Goal: Task Accomplishment & Management: Manage account settings

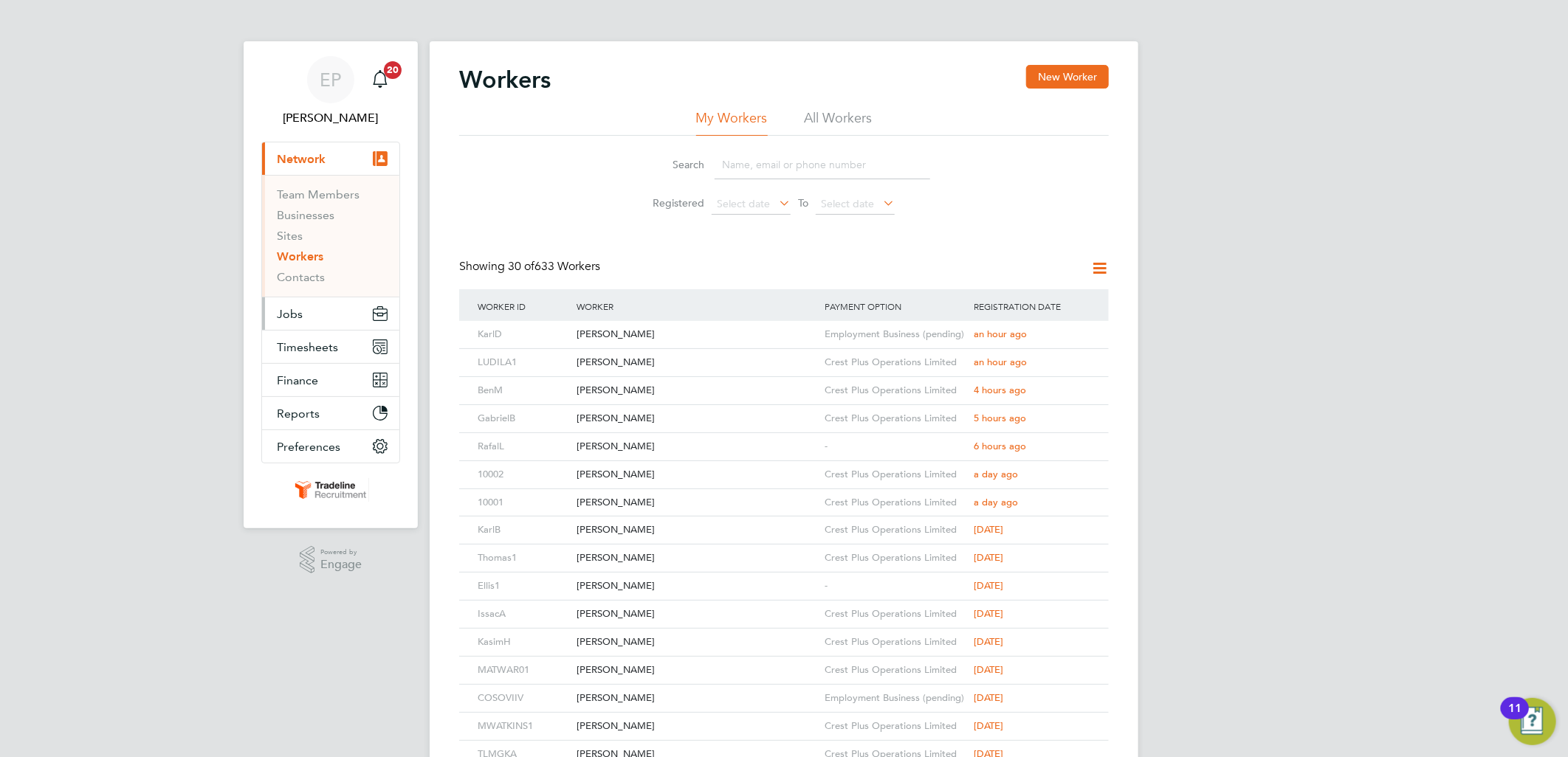
click at [313, 310] on button "Jobs" at bounding box center [330, 313] width 137 height 32
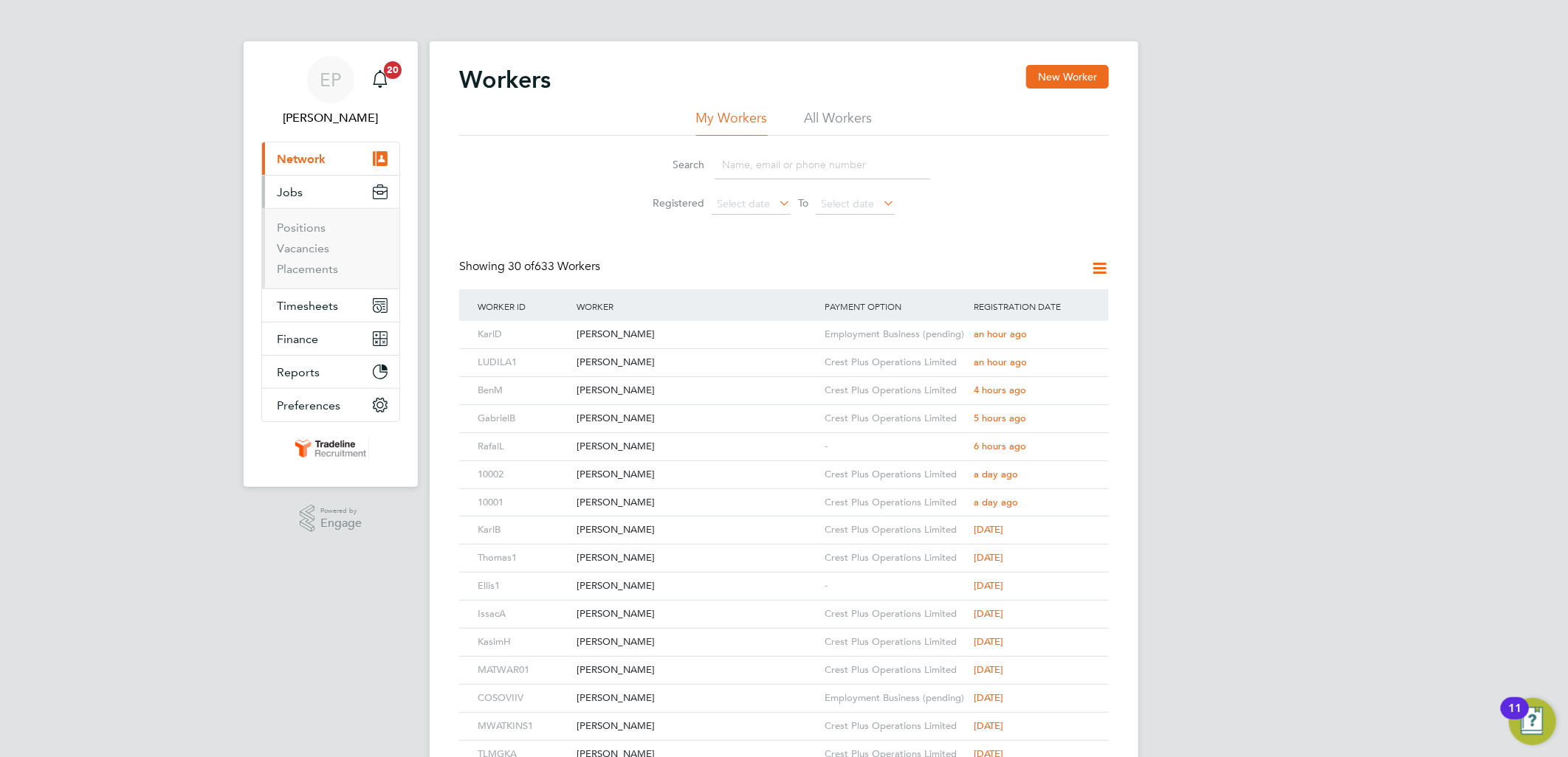
click at [328, 251] on li "Vacancies" at bounding box center [332, 252] width 111 height 20
click at [319, 246] on link "Vacancies" at bounding box center [303, 248] width 53 height 14
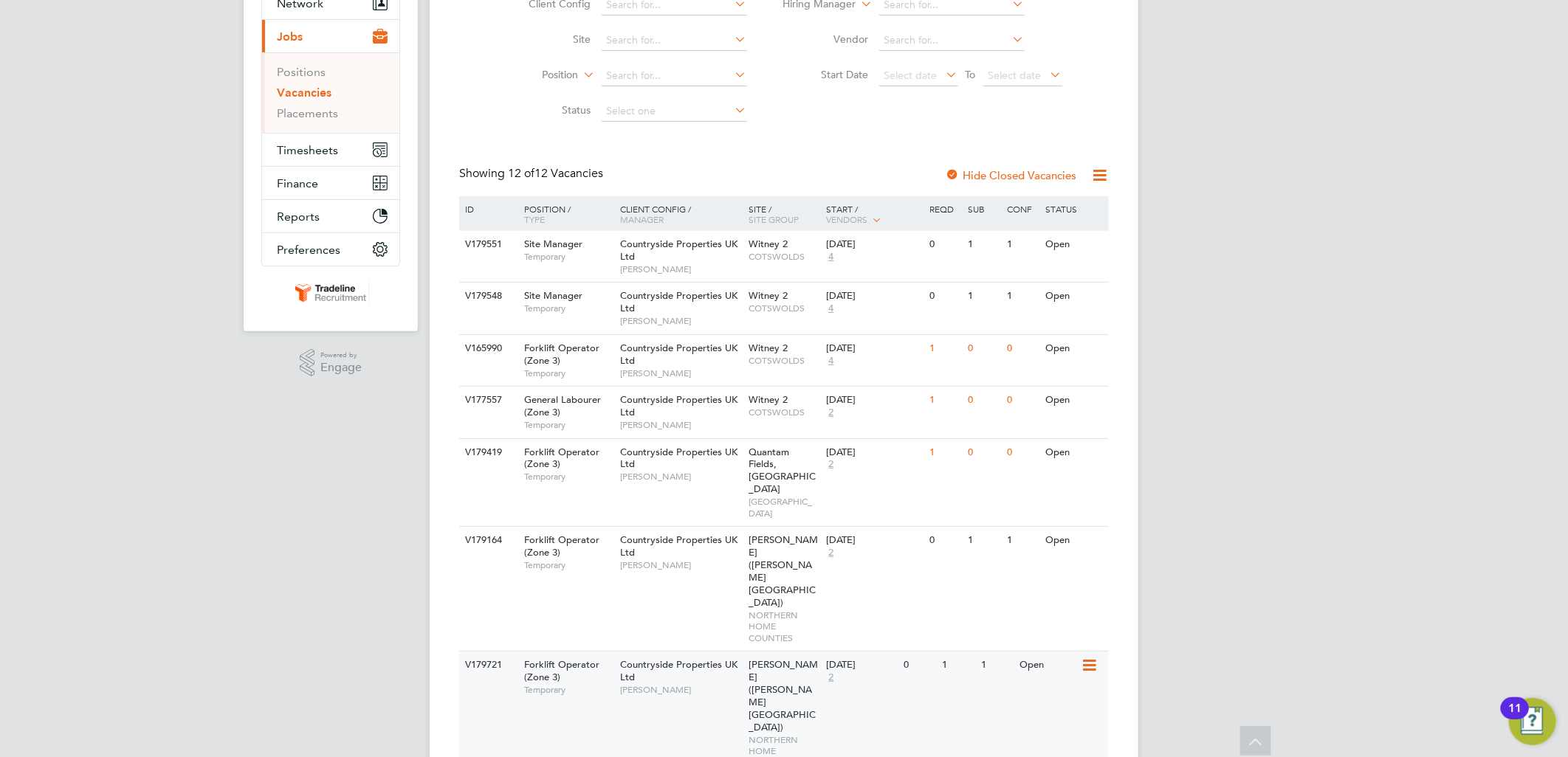
scroll to position [99, 0]
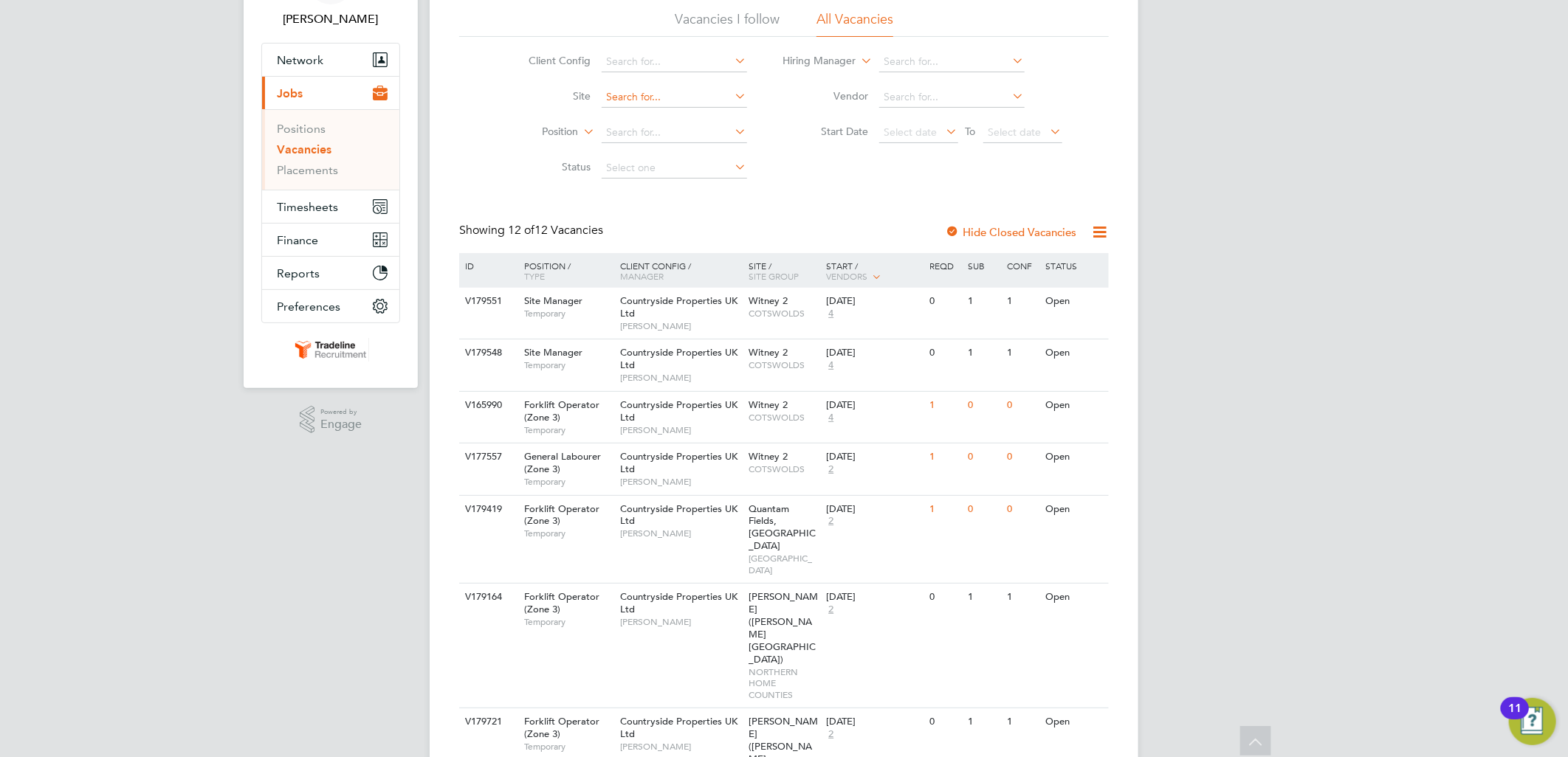
click at [635, 99] on input at bounding box center [674, 97] width 145 height 20
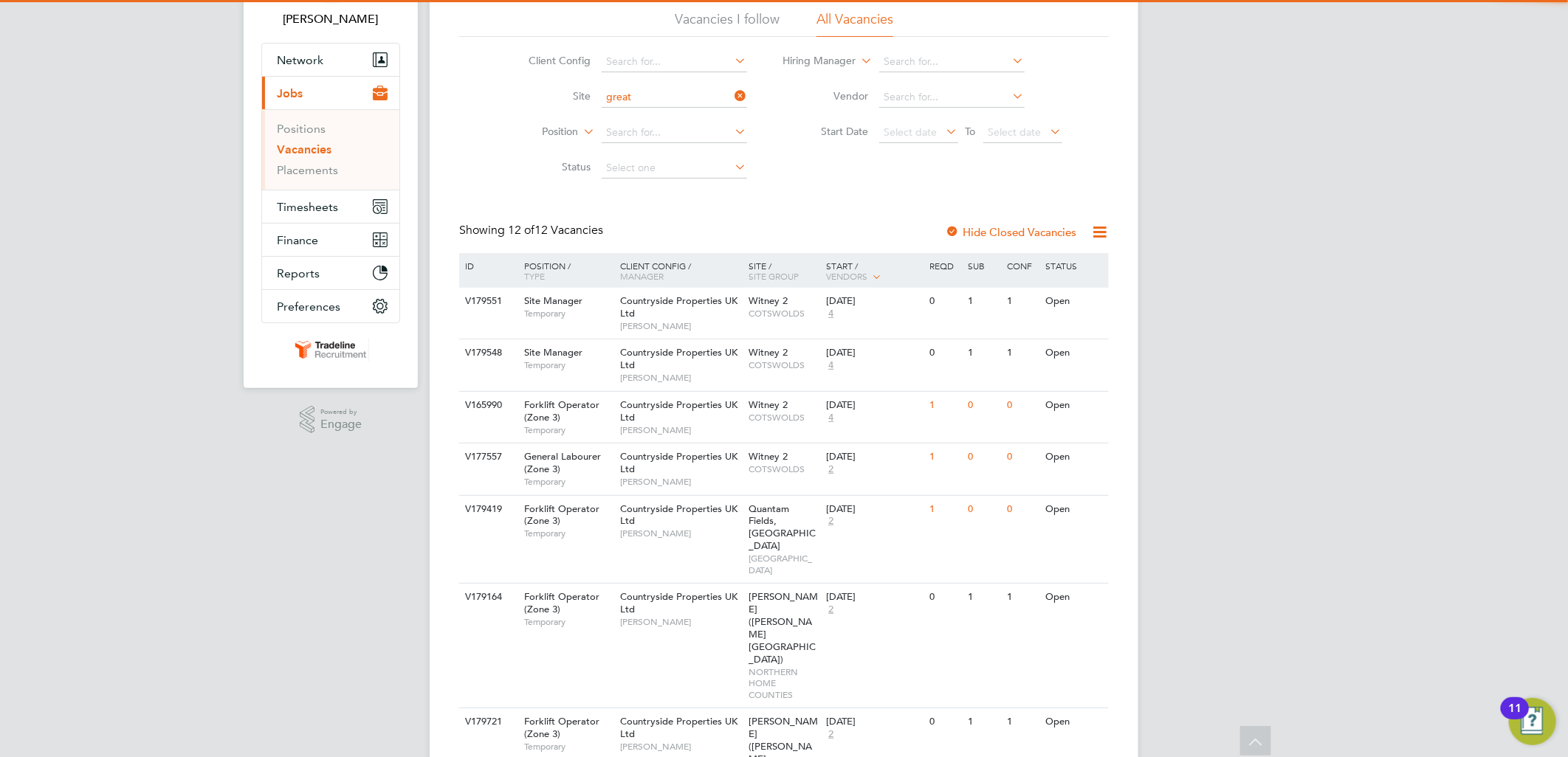
click at [706, 195] on li "Great Haddon Wood" at bounding box center [674, 198] width 147 height 20
type input "Great Haddon Wood"
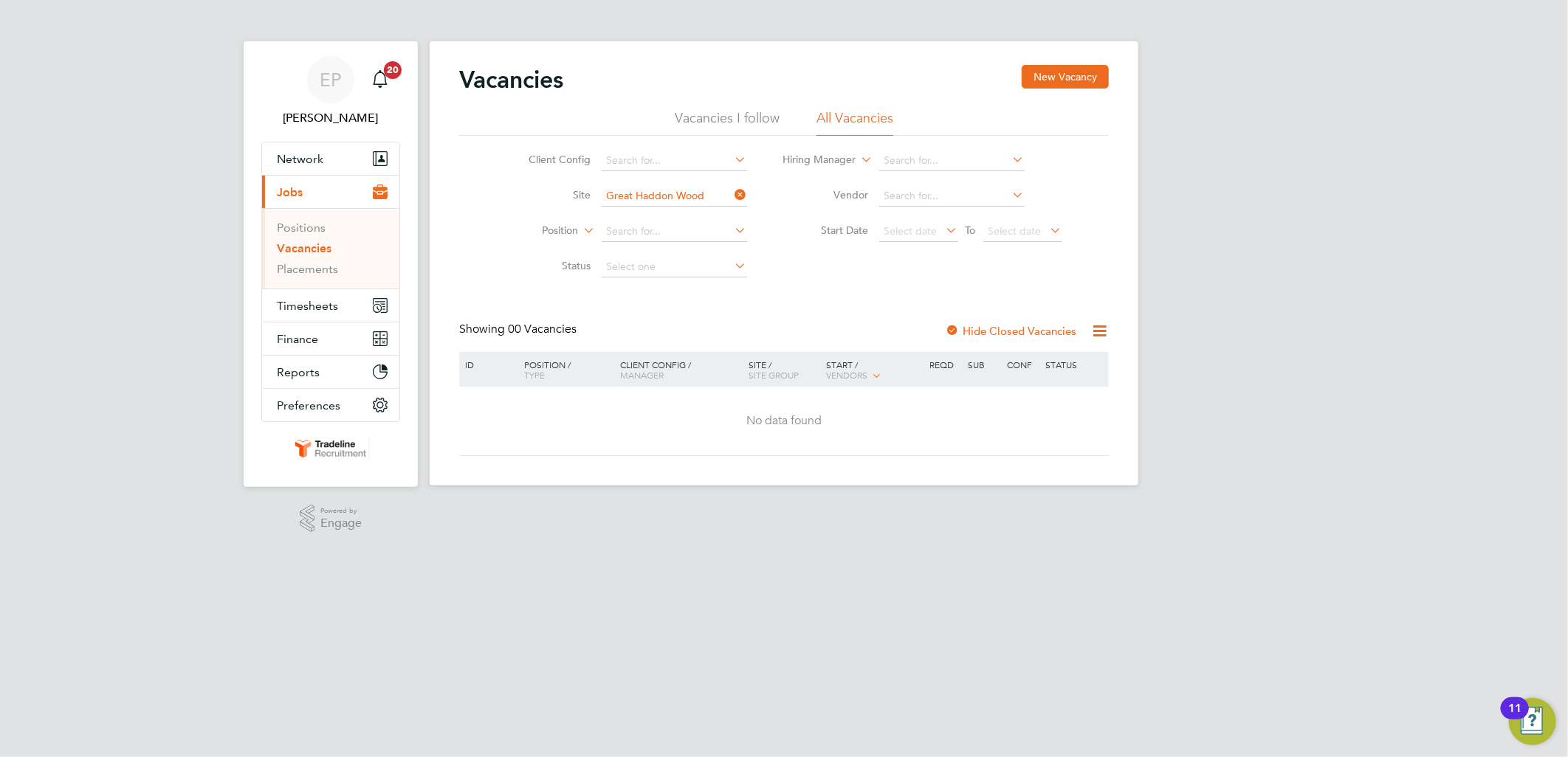
click at [951, 325] on div at bounding box center [952, 332] width 15 height 15
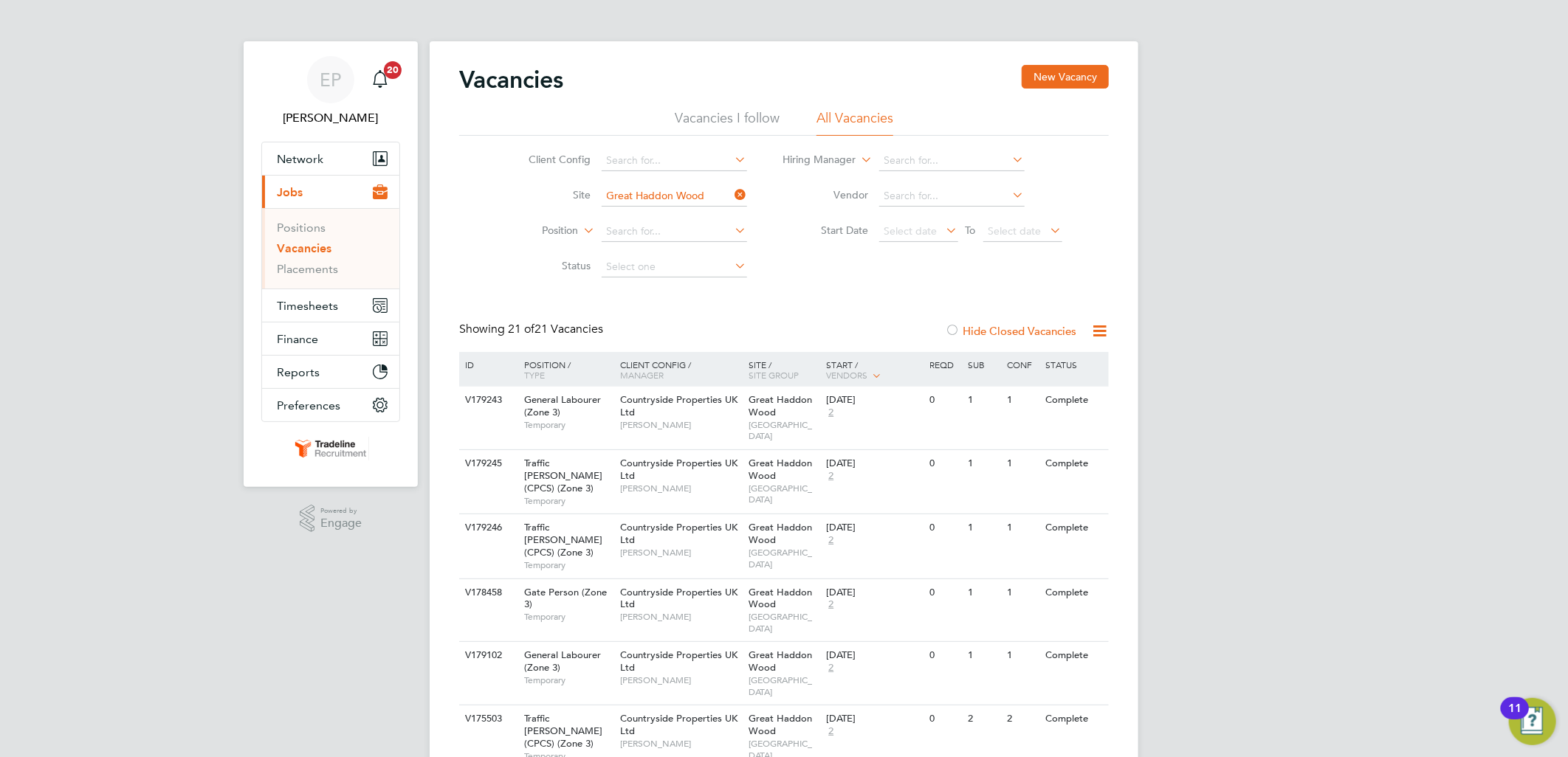
click at [322, 259] on li "Vacancies" at bounding box center [332, 252] width 111 height 20
click at [319, 265] on link "Placements" at bounding box center [307, 268] width 61 height 14
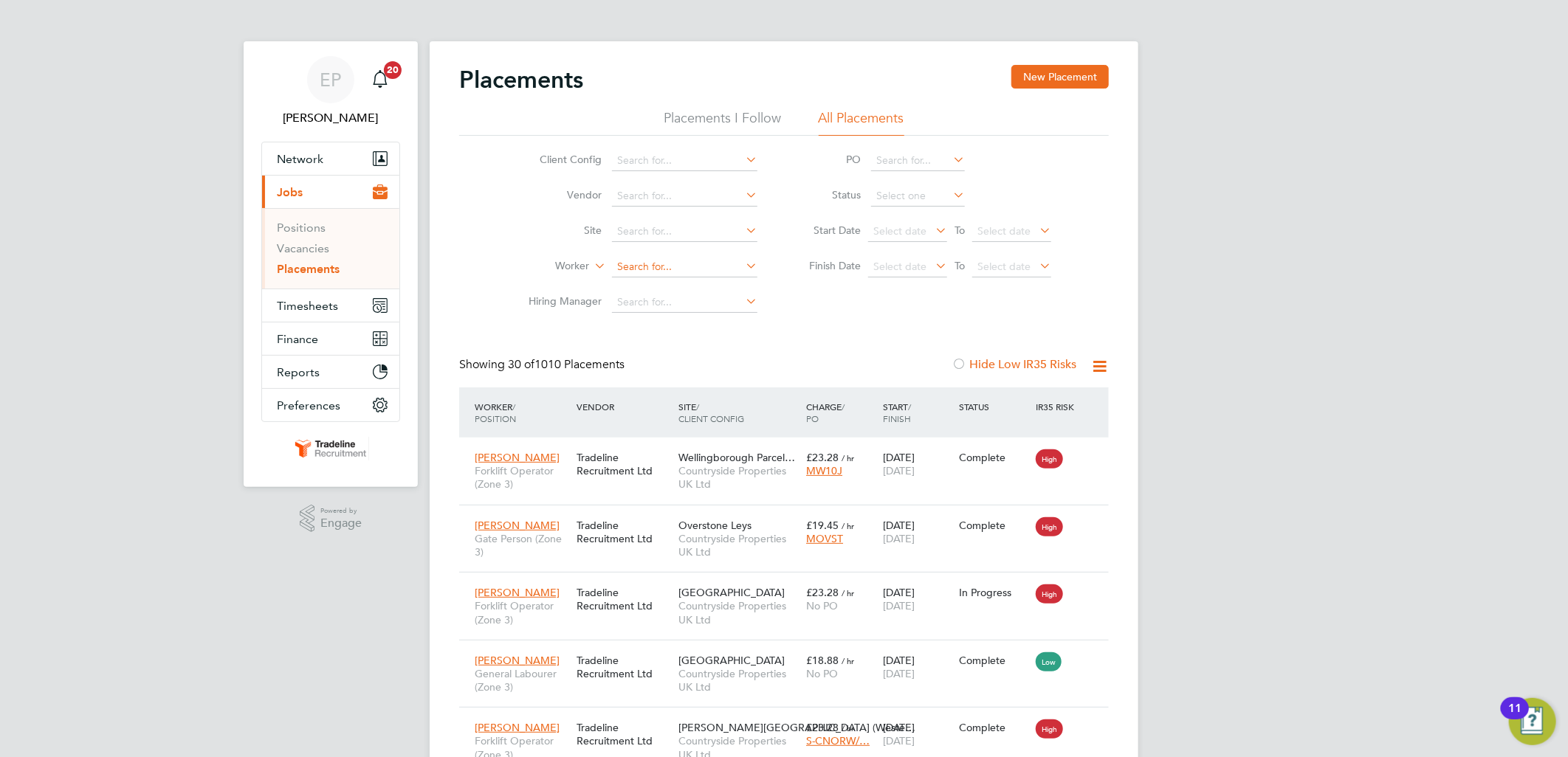
click at [644, 267] on input at bounding box center [684, 267] width 145 height 20
click at [648, 239] on input at bounding box center [684, 231] width 145 height 20
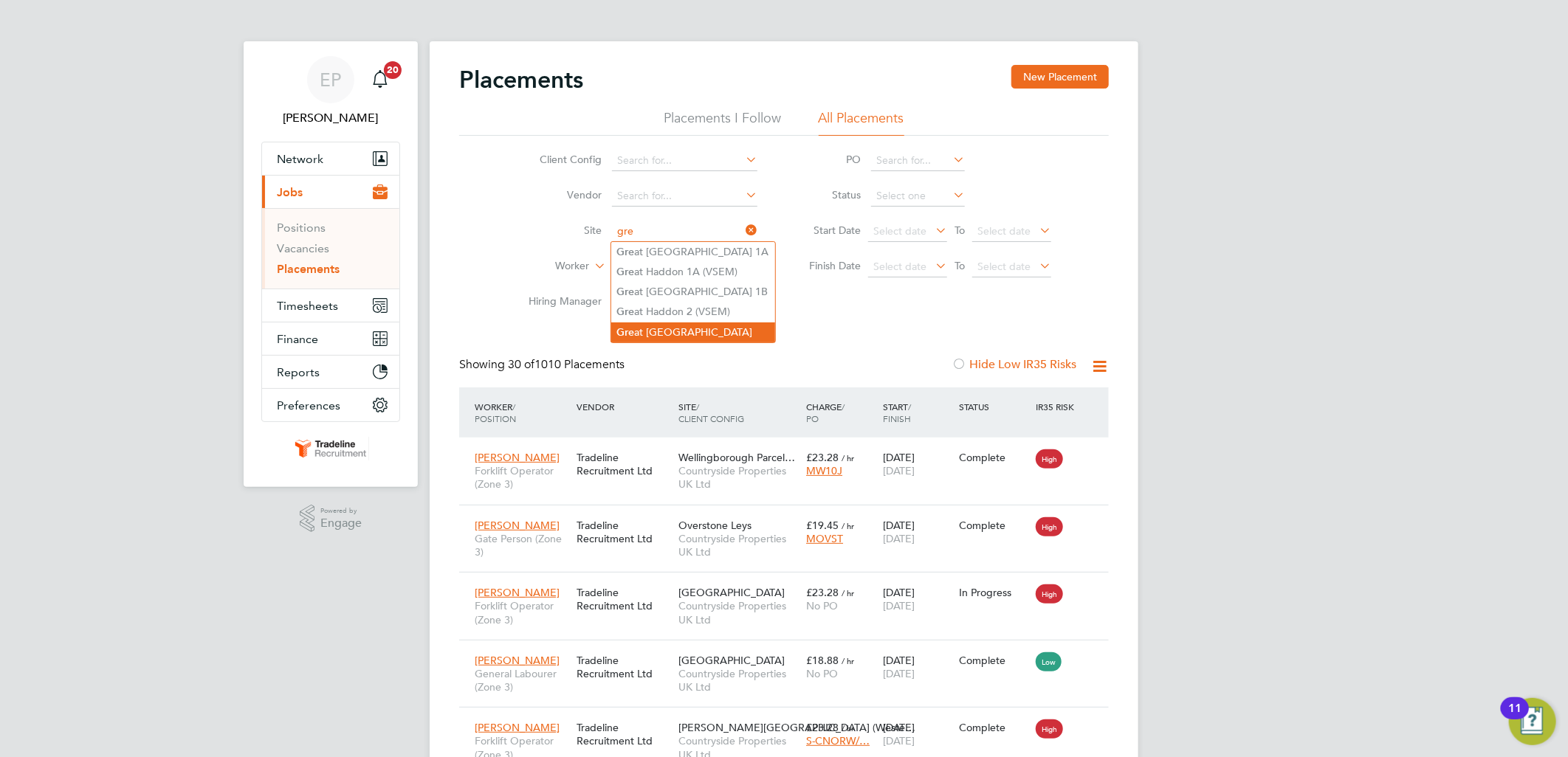
click at [687, 323] on li "Gre at Haddon Wood" at bounding box center [693, 333] width 164 height 20
type input "Great Haddon Wood"
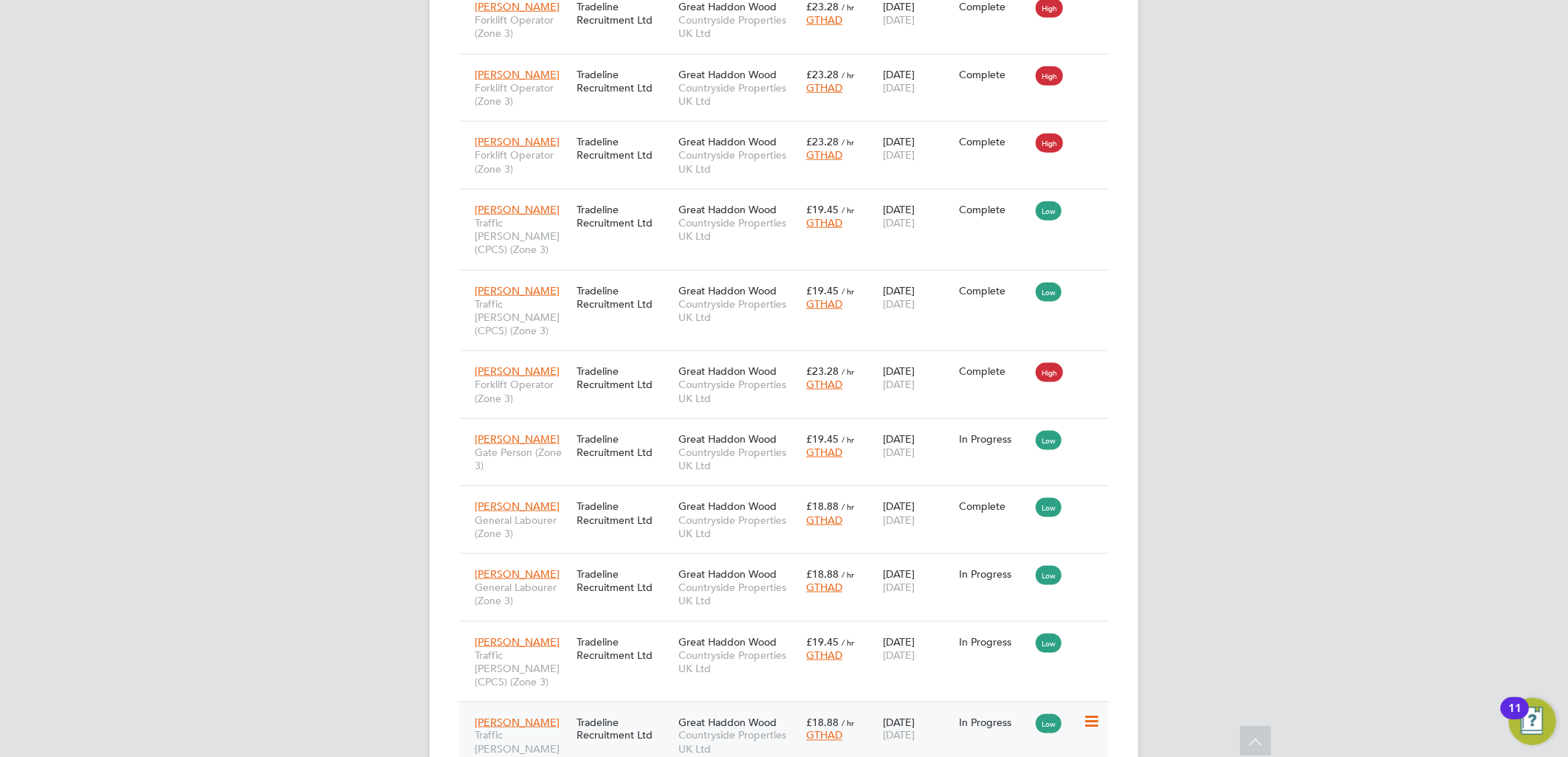
click at [915, 709] on div "26 Aug 2025 31 Oct 2025" at bounding box center [917, 729] width 77 height 42
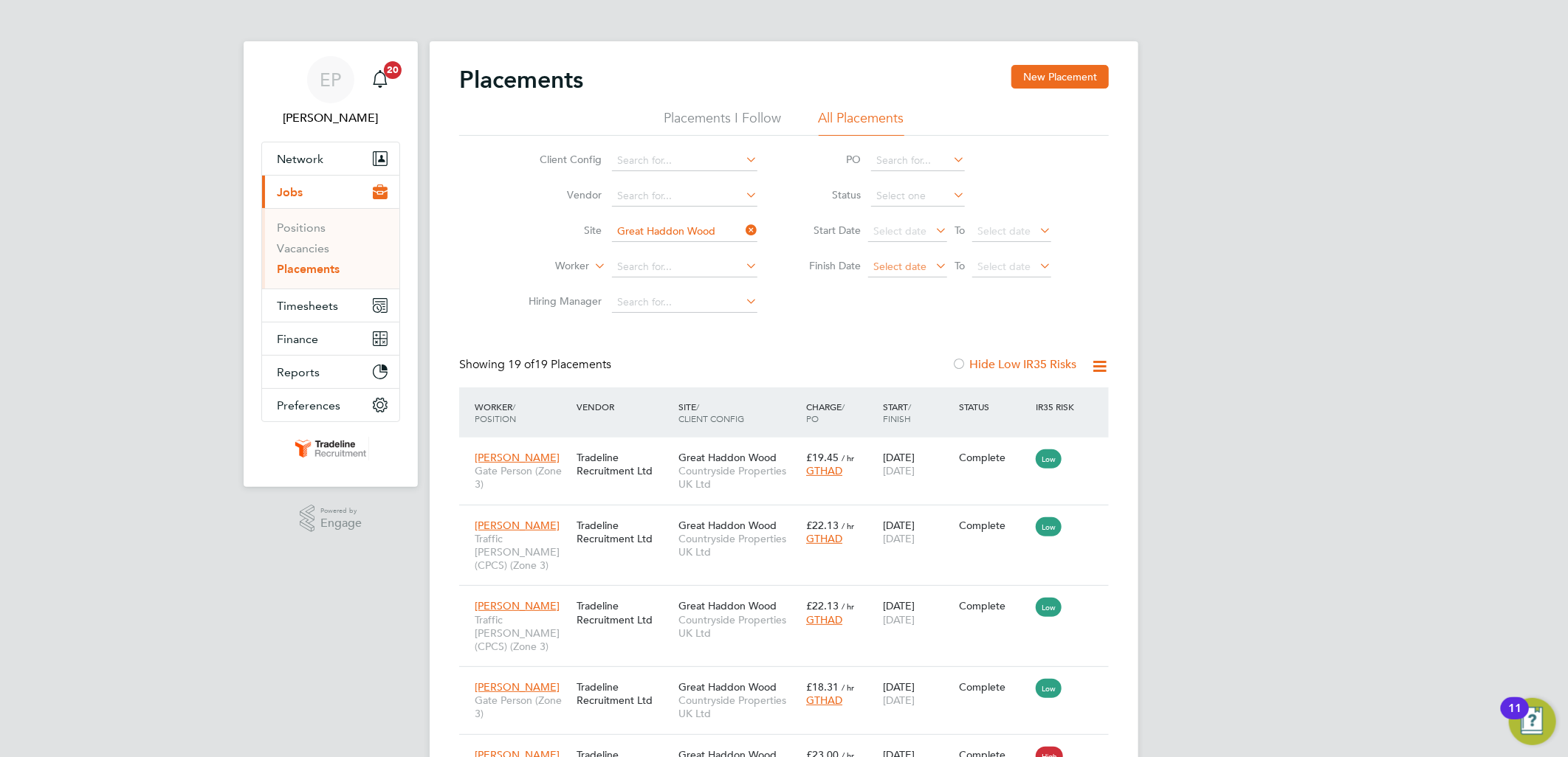
click at [894, 258] on span "Select date" at bounding box center [907, 267] width 79 height 20
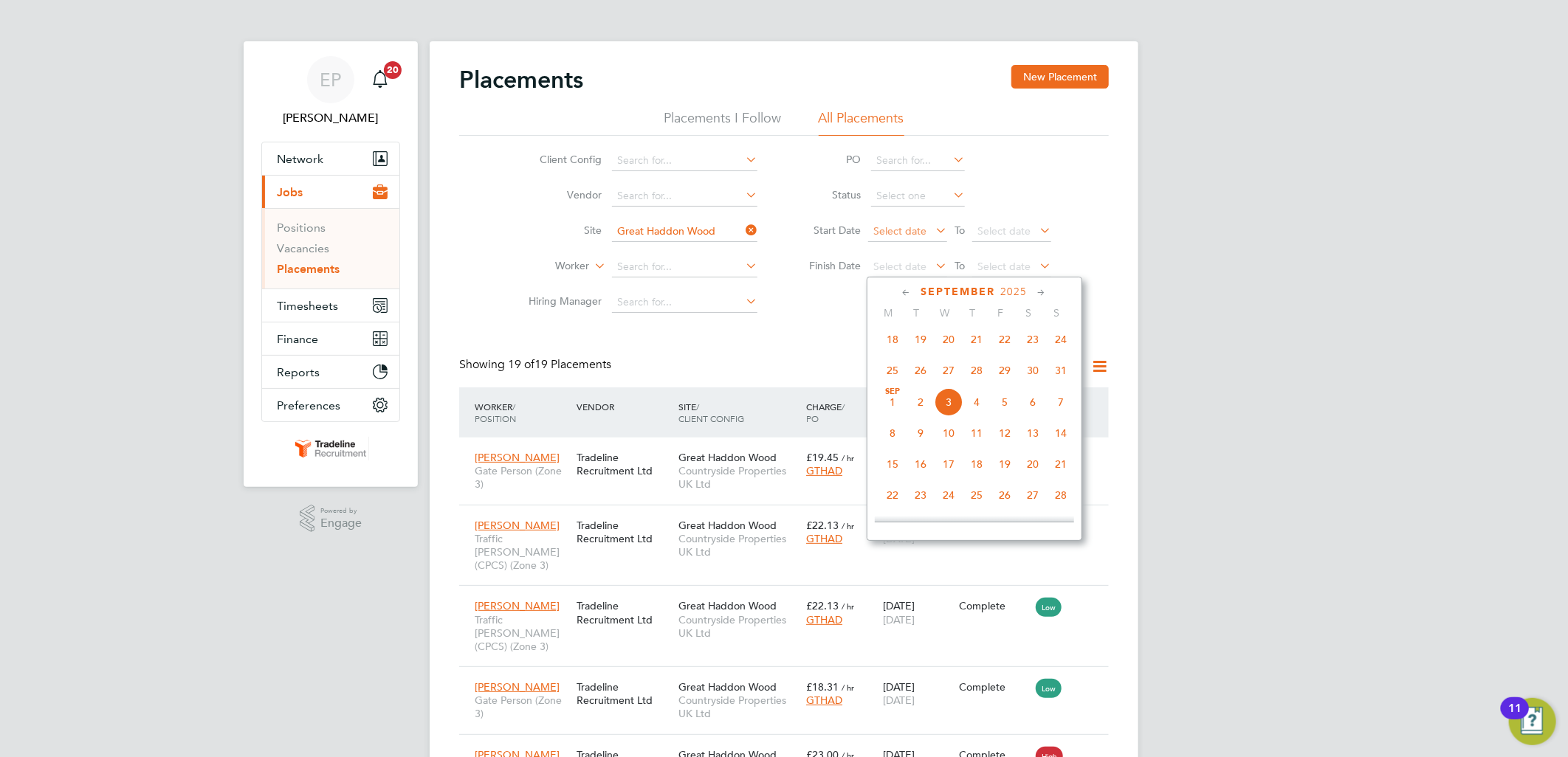
click at [912, 226] on span "Select date" at bounding box center [900, 231] width 53 height 13
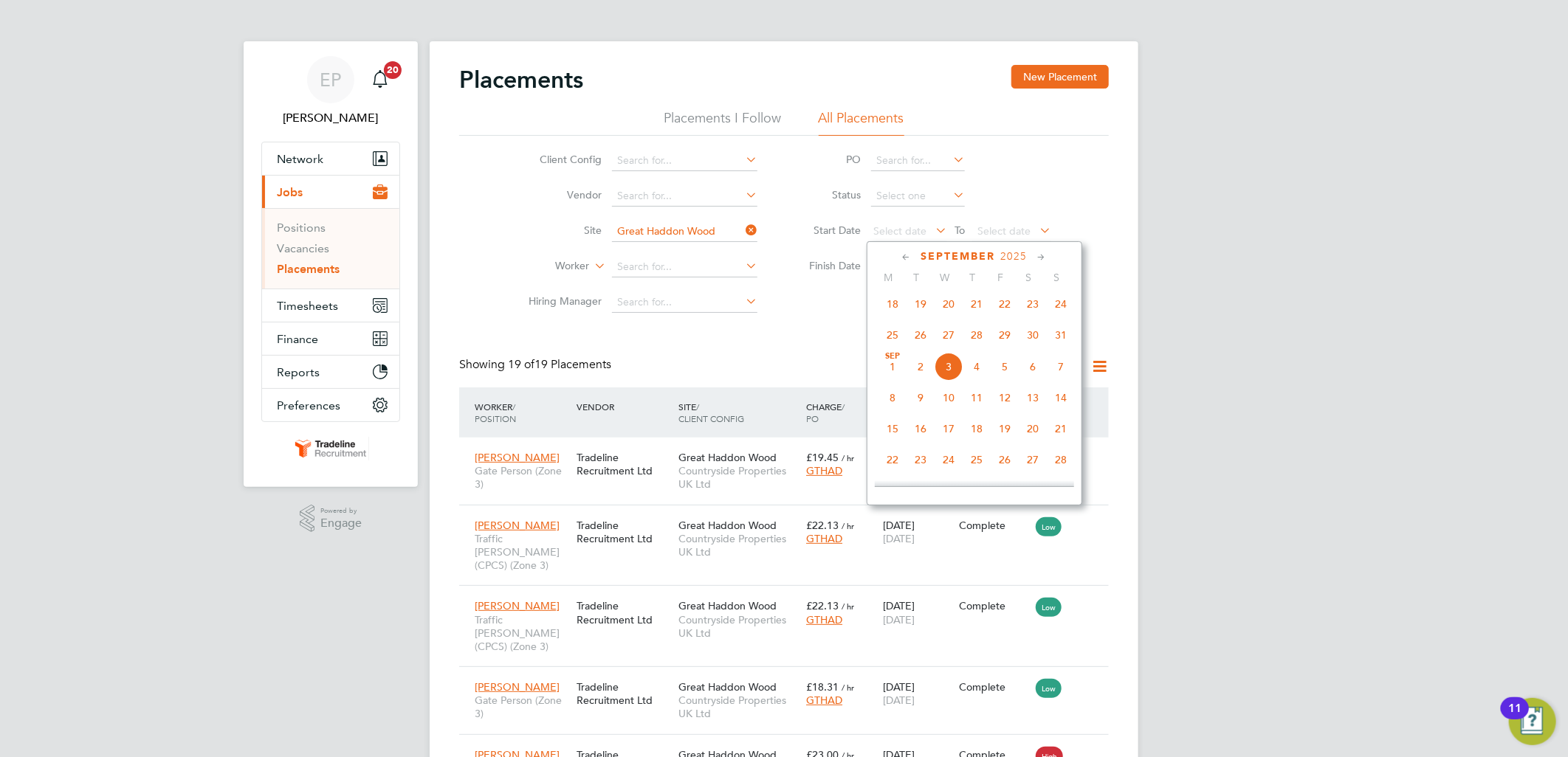
click at [923, 340] on span "26" at bounding box center [921, 335] width 28 height 28
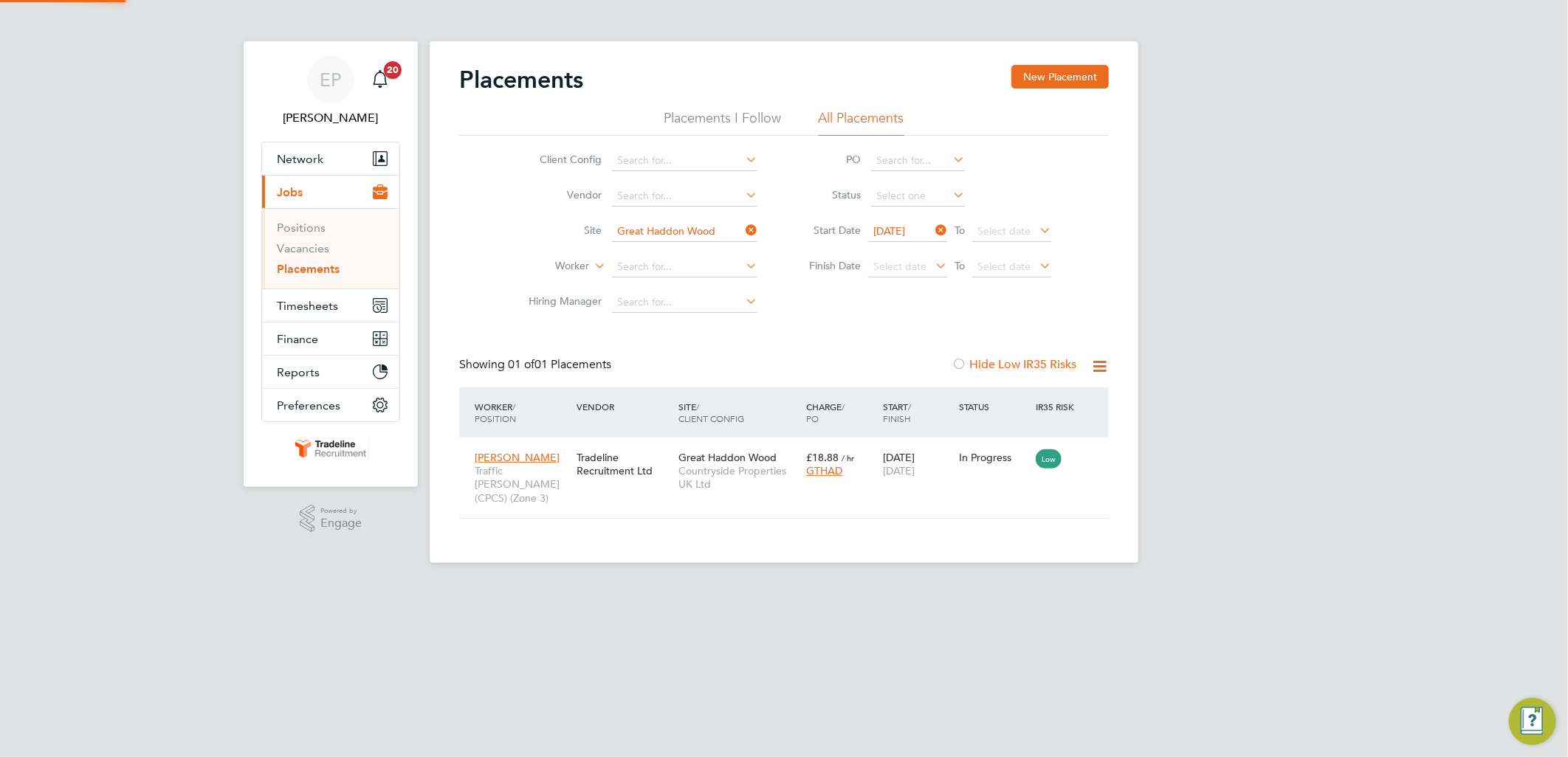
scroll to position [15, 69]
click at [316, 244] on link "Vacancies" at bounding box center [303, 248] width 53 height 14
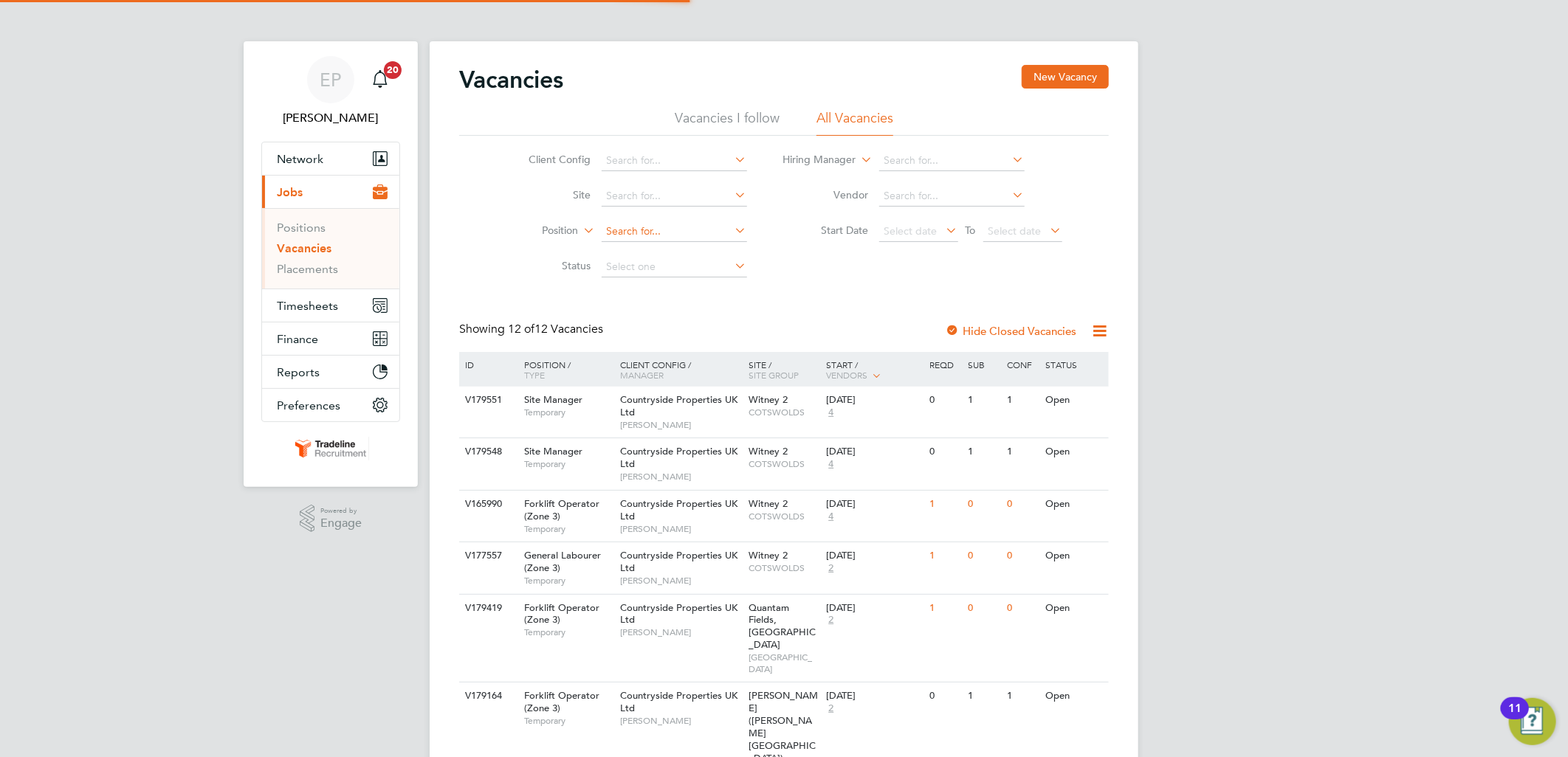
click at [659, 224] on input at bounding box center [674, 231] width 145 height 20
click at [646, 199] on input at bounding box center [674, 196] width 145 height 20
click at [699, 283] on li "Great Haddon 2 (VSEM)" at bounding box center [674, 277] width 147 height 20
type input "Great Haddon 2 (VSEM)"
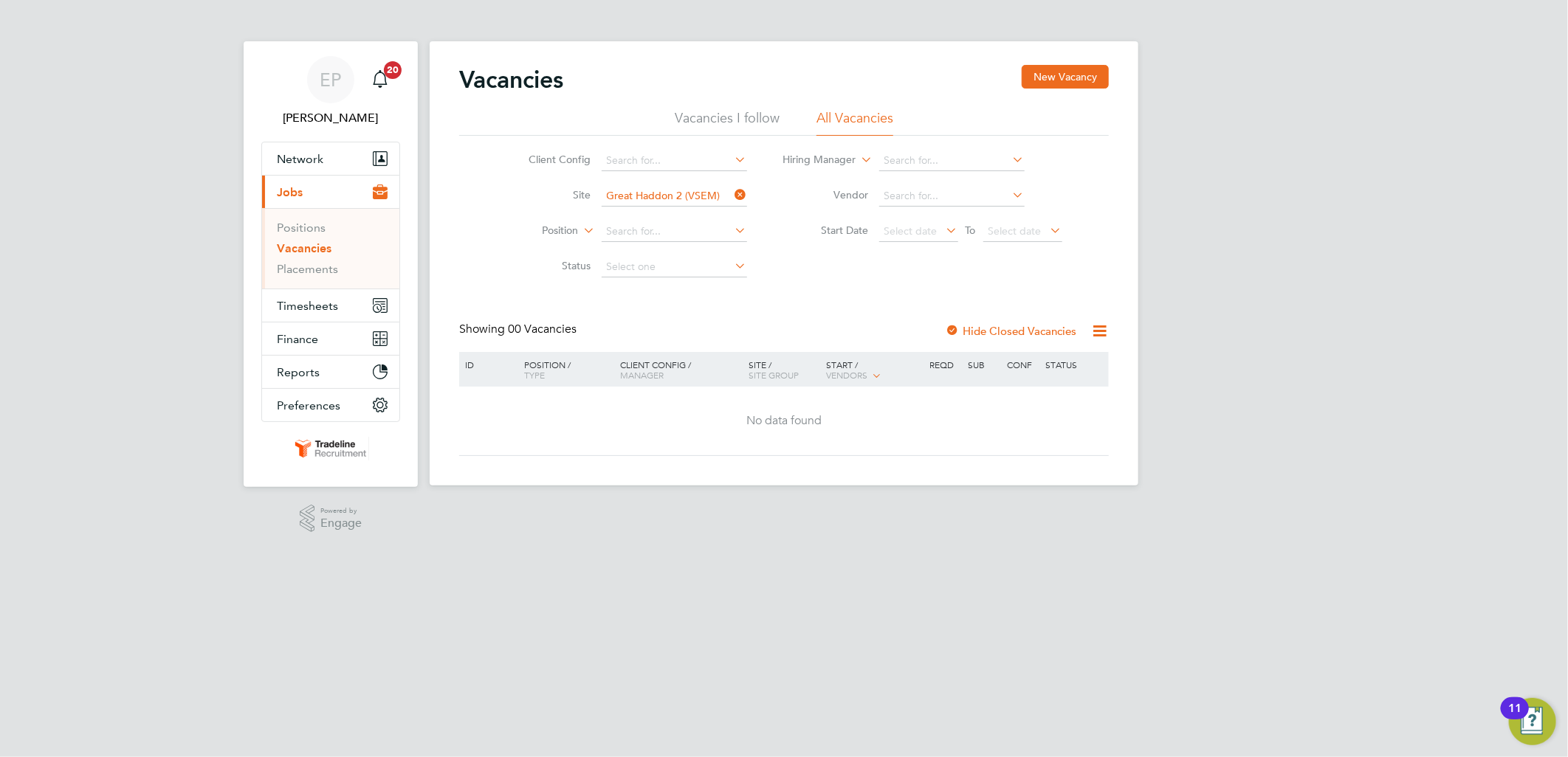
click at [732, 193] on icon at bounding box center [732, 194] width 0 height 20
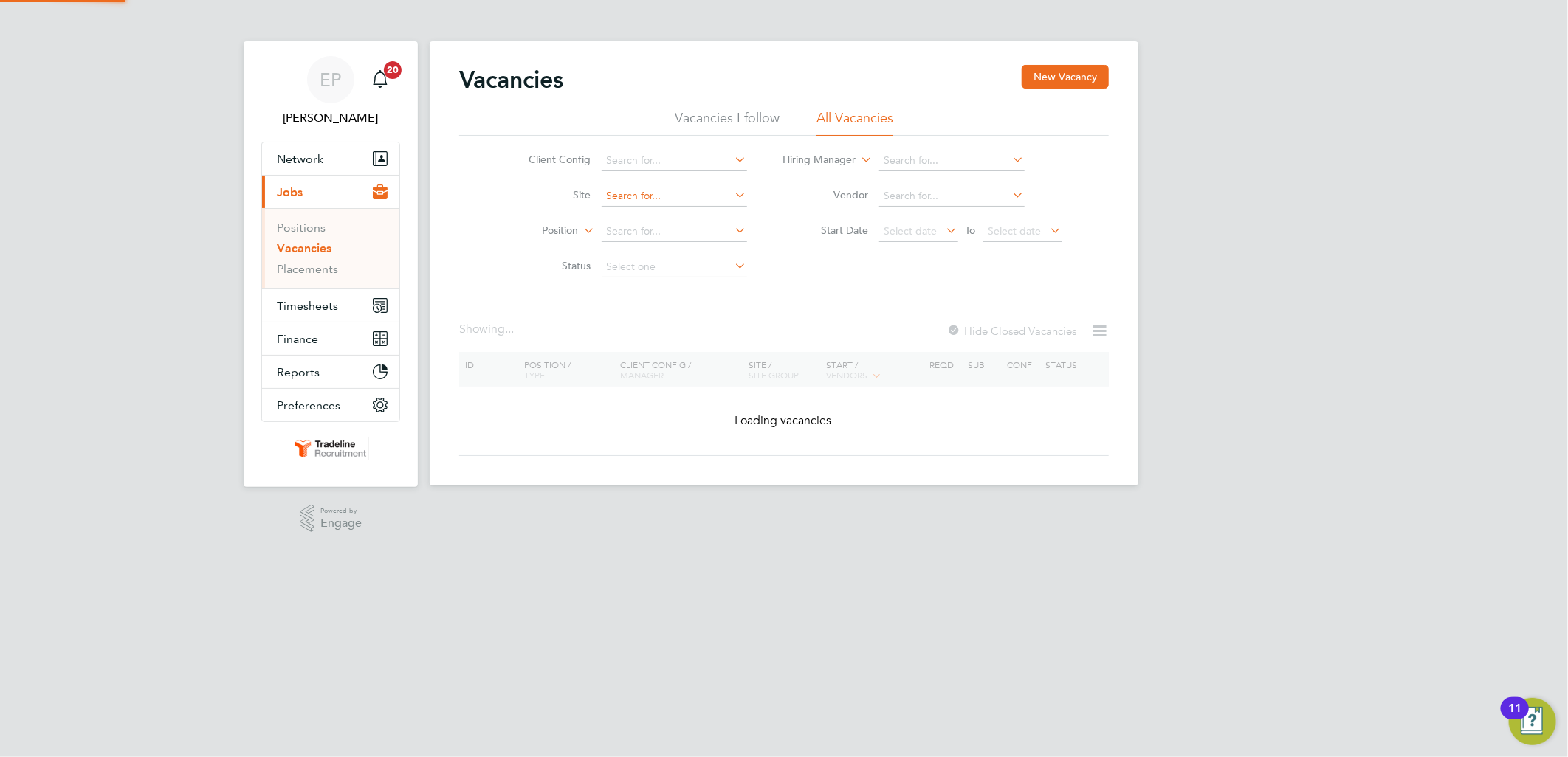
click at [657, 193] on input at bounding box center [674, 196] width 145 height 20
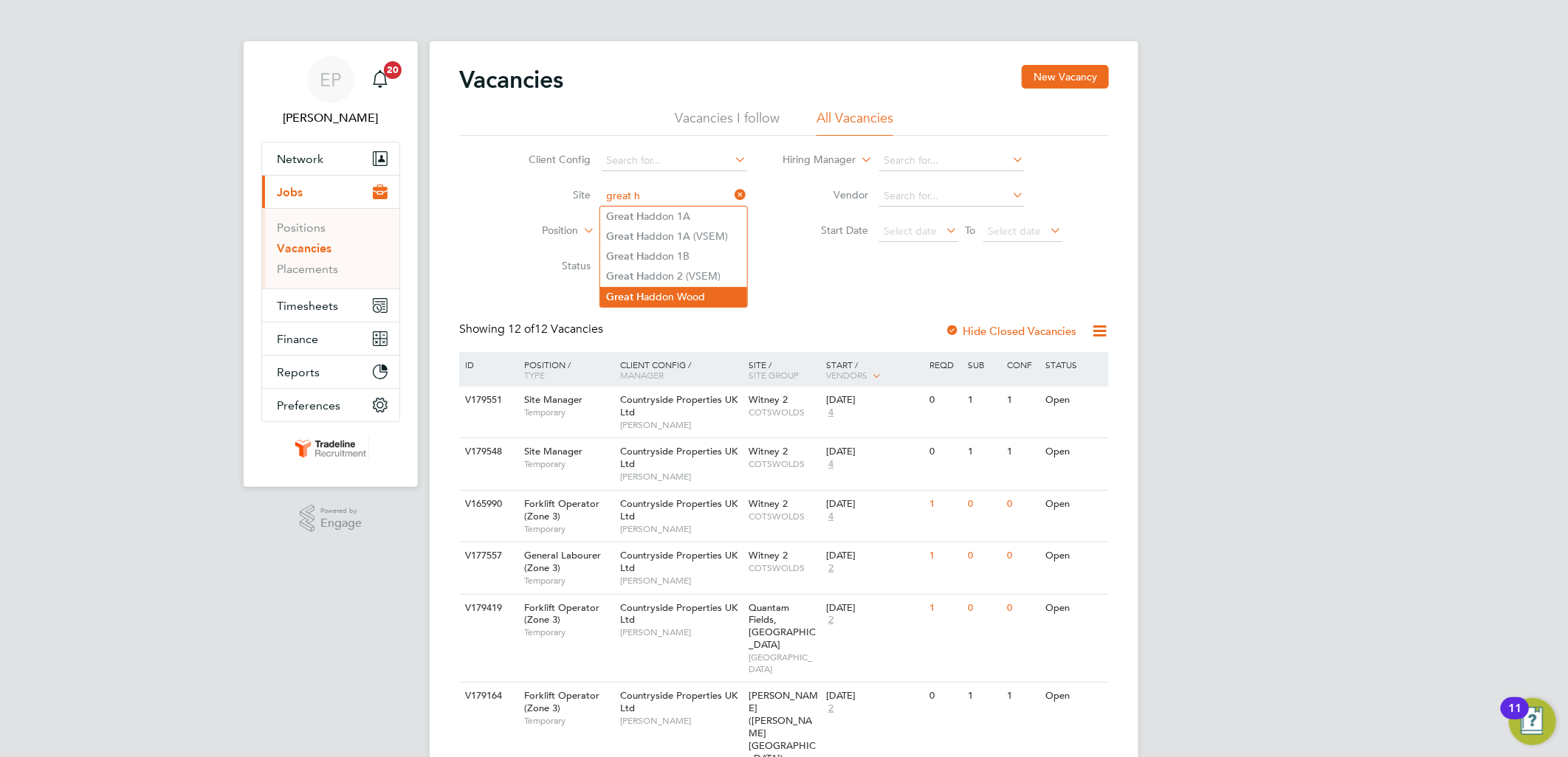
click at [685, 290] on li "Great H addon Wood" at bounding box center [674, 297] width 147 height 20
type input "Great Haddon Wood"
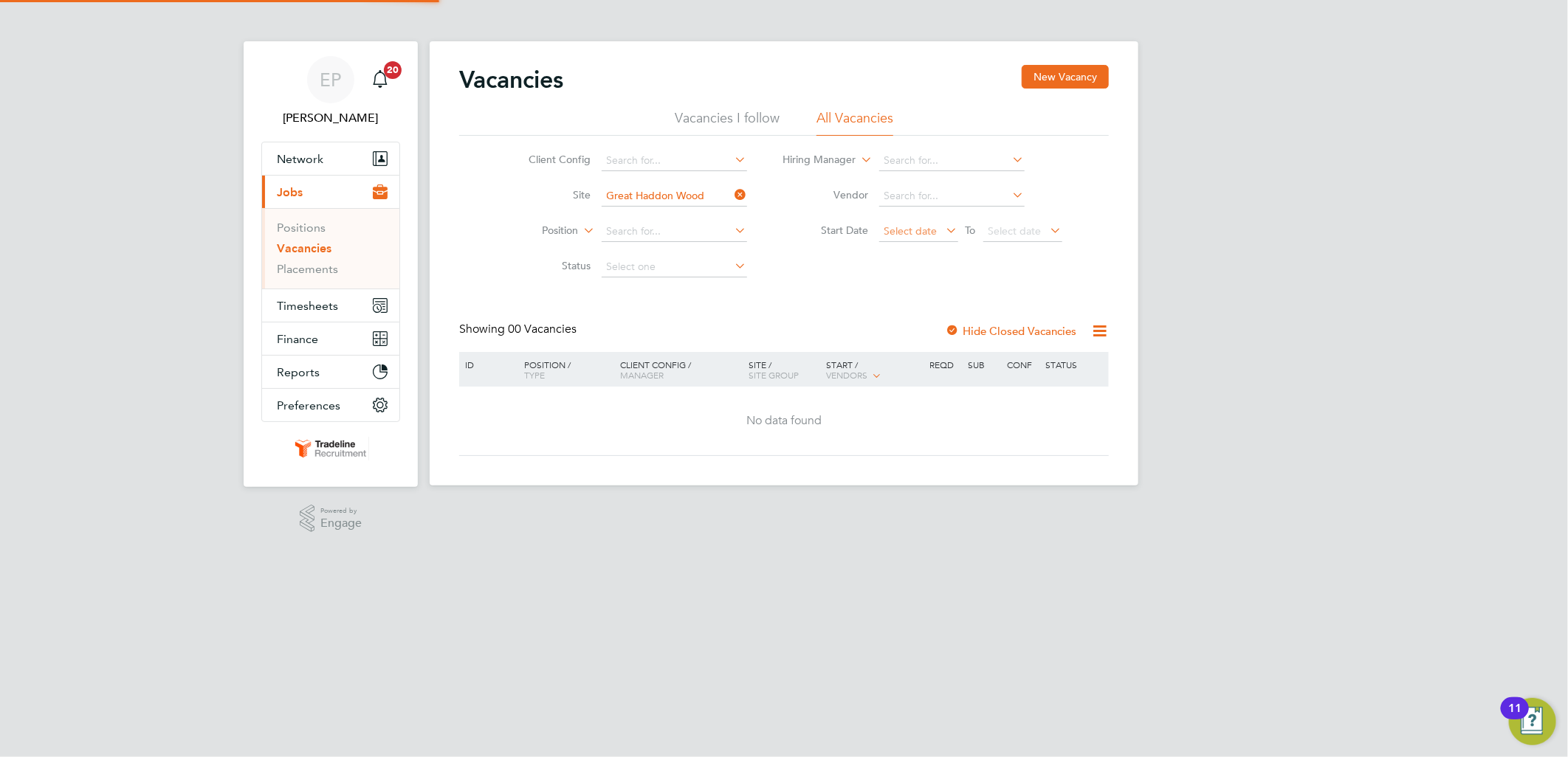
click at [925, 232] on span "Select date" at bounding box center [911, 231] width 53 height 13
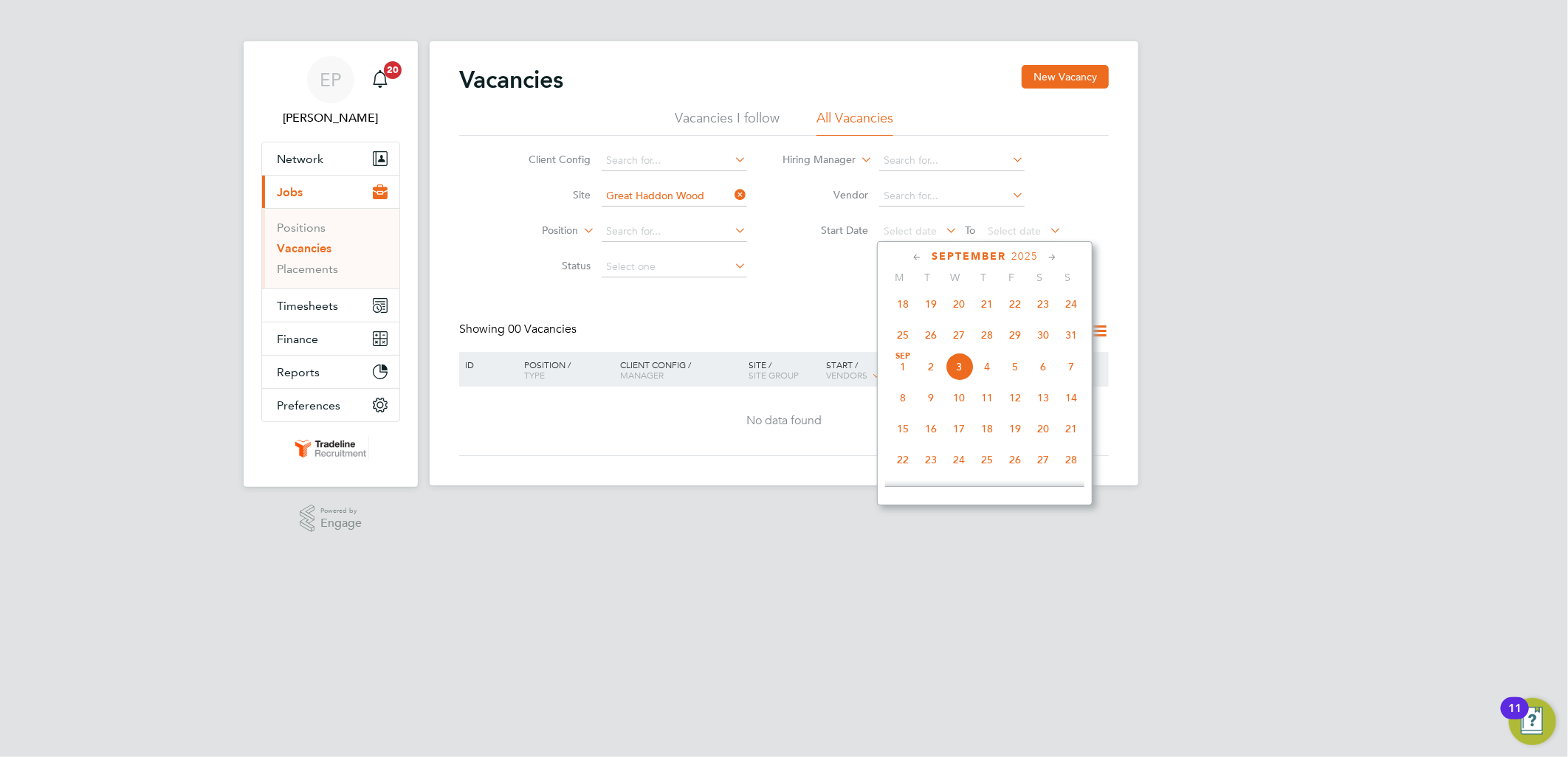
click at [934, 337] on span "26" at bounding box center [931, 335] width 28 height 28
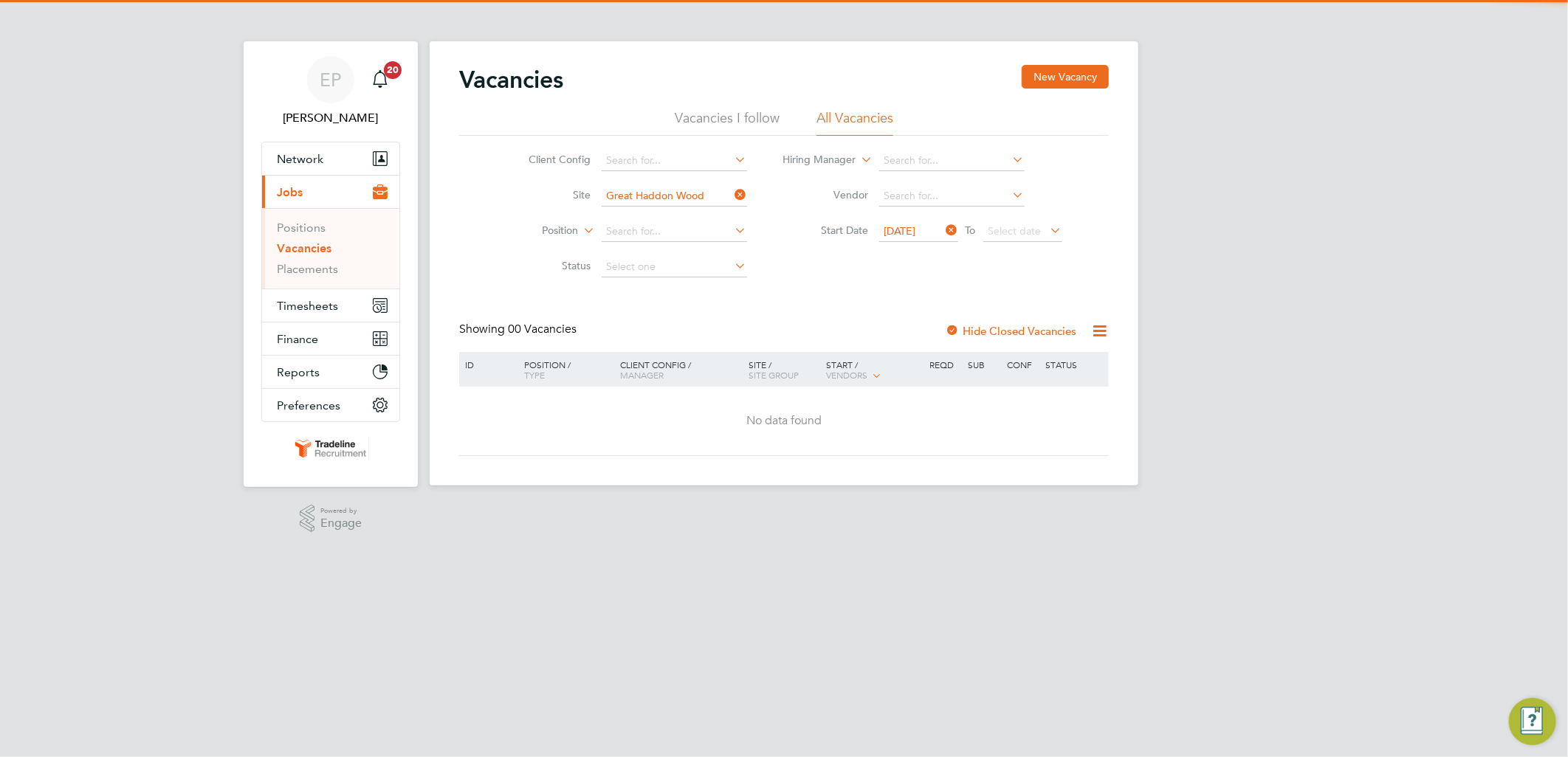
click at [962, 326] on label "Hide Closed Vacancies" at bounding box center [1011, 330] width 131 height 14
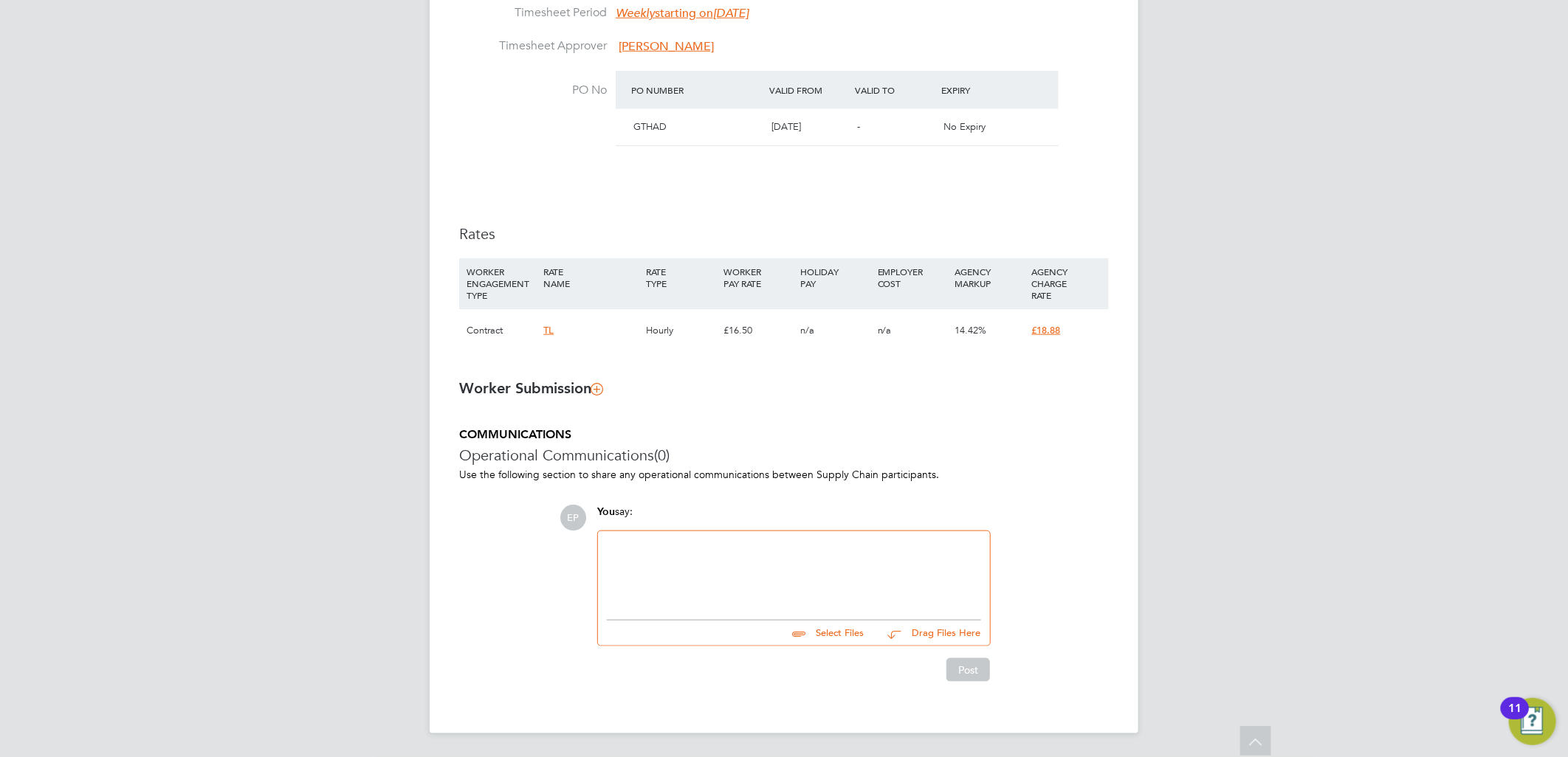
scroll to position [734, 0]
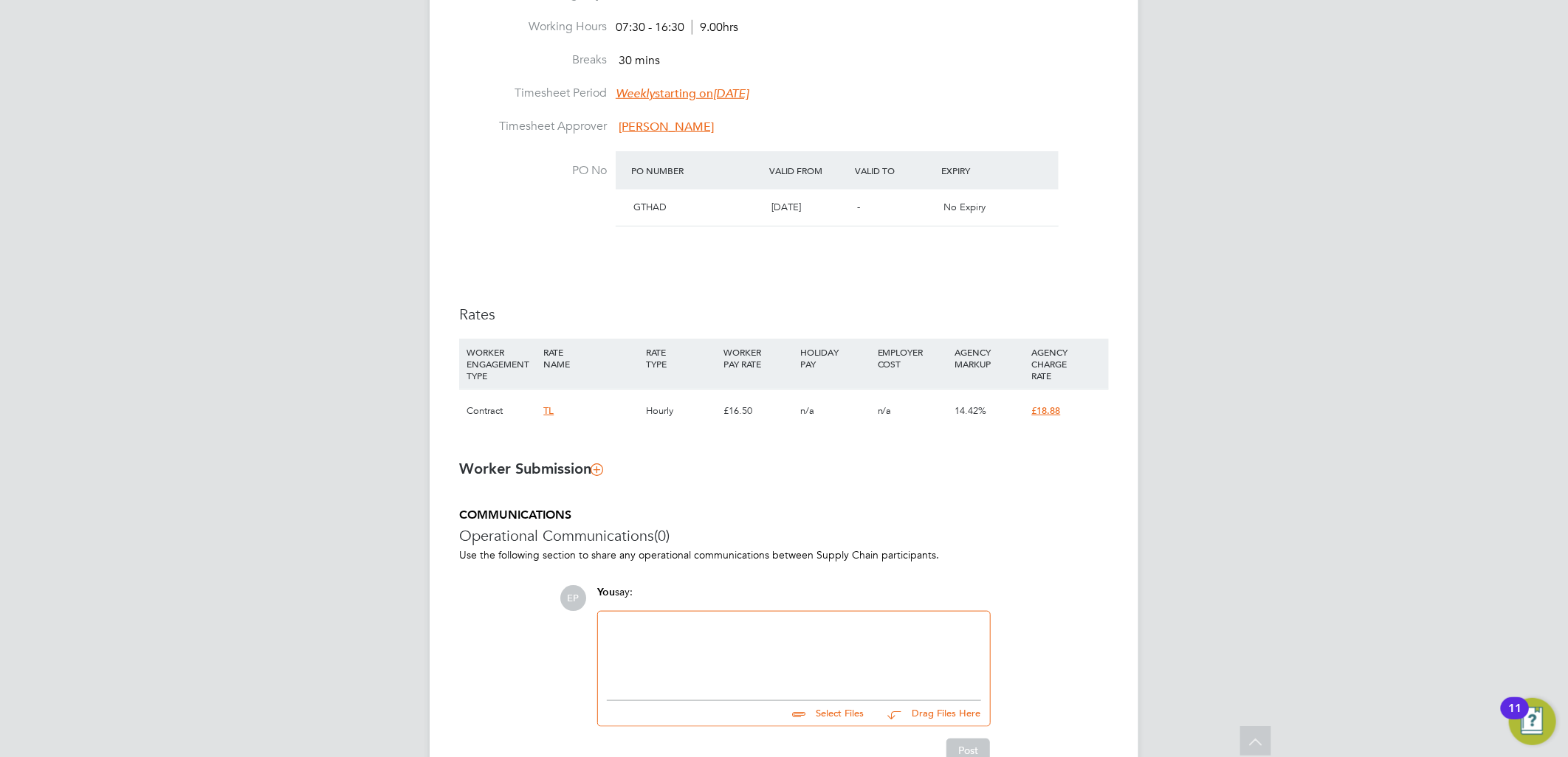
click at [603, 469] on icon at bounding box center [597, 469] width 11 height 11
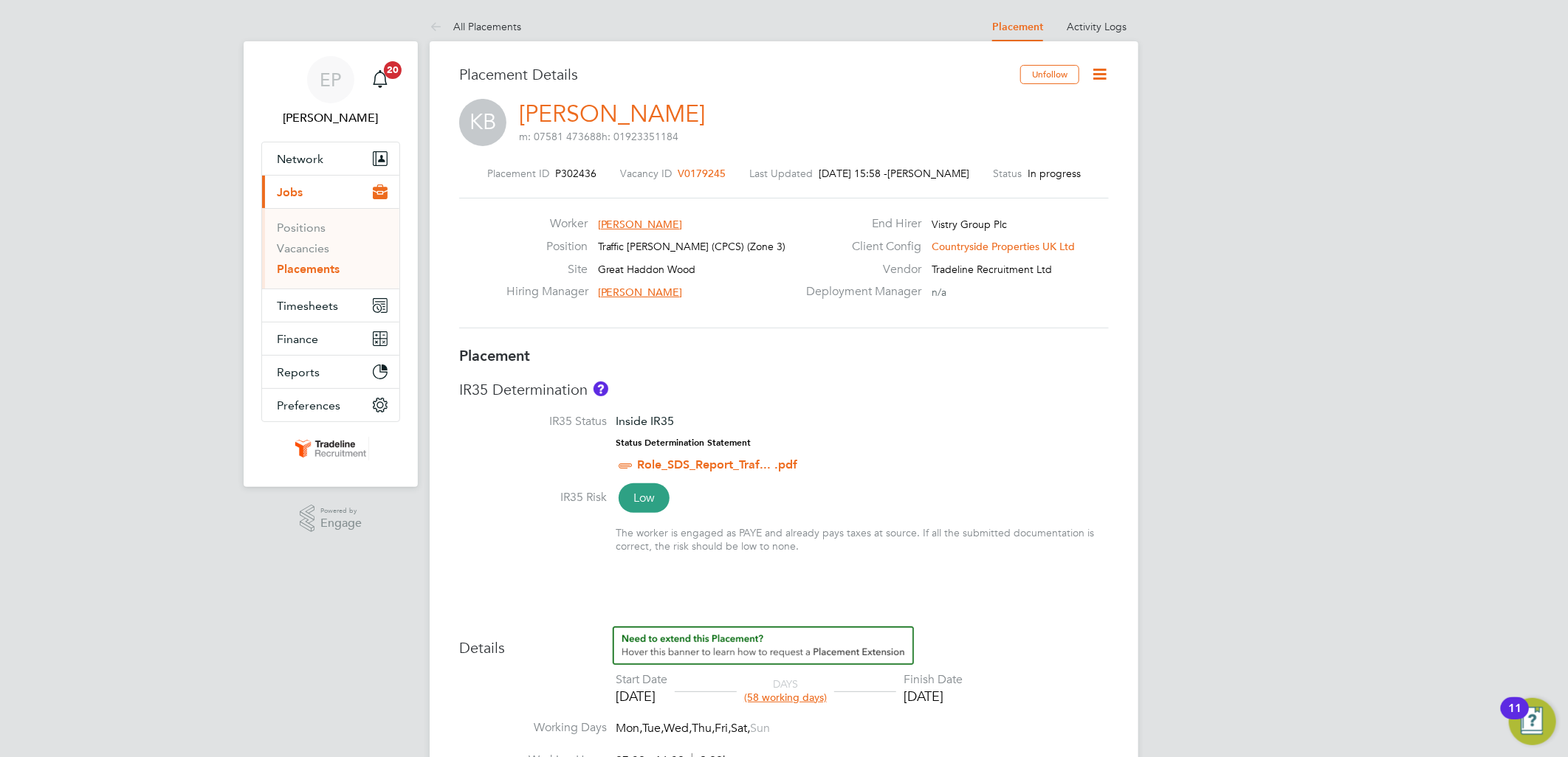
click at [1103, 75] on icon at bounding box center [1100, 74] width 19 height 19
click at [1031, 113] on li "Edit Placement e" at bounding box center [1052, 109] width 108 height 20
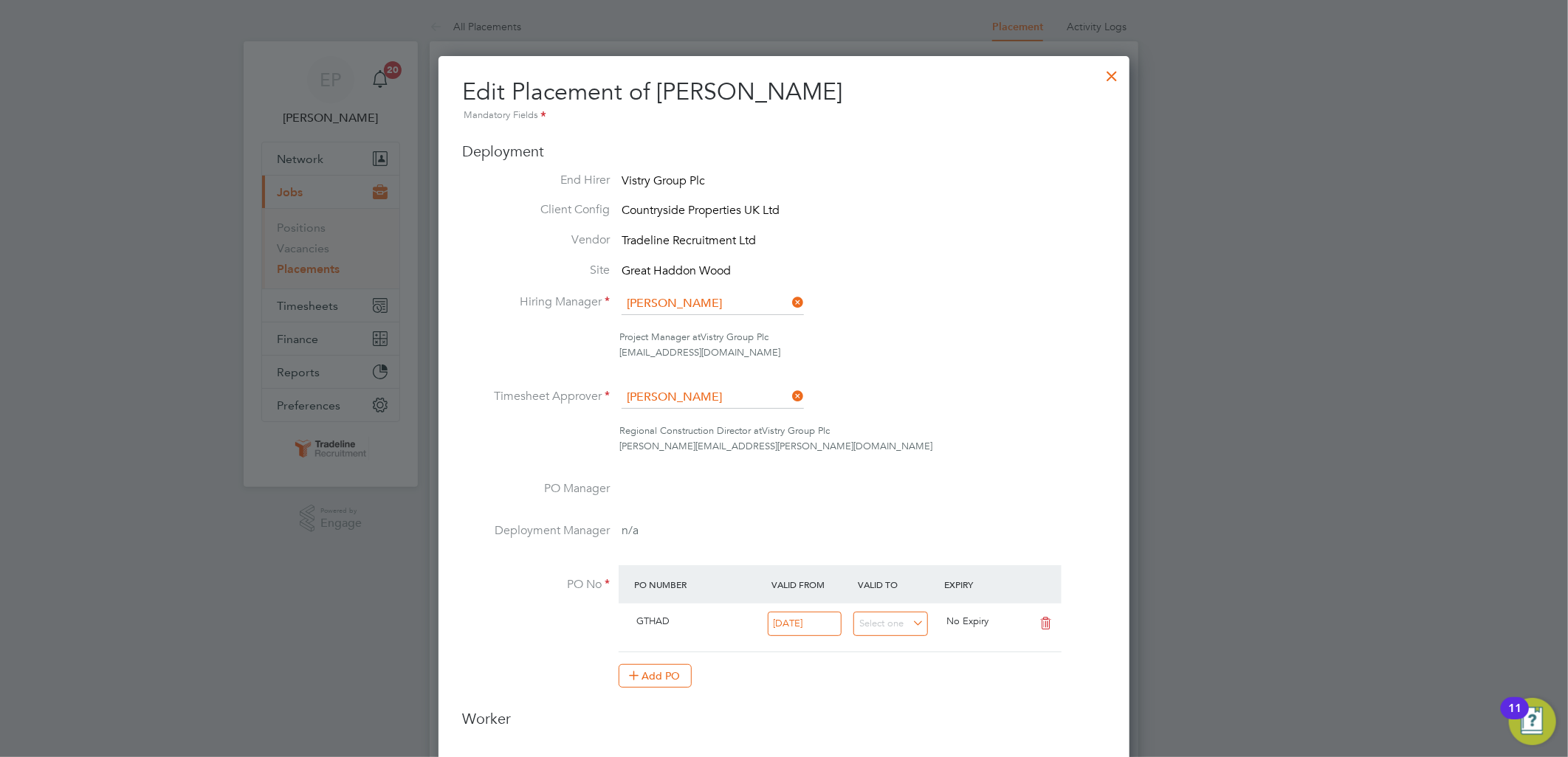
click at [1104, 75] on div at bounding box center [1113, 72] width 27 height 27
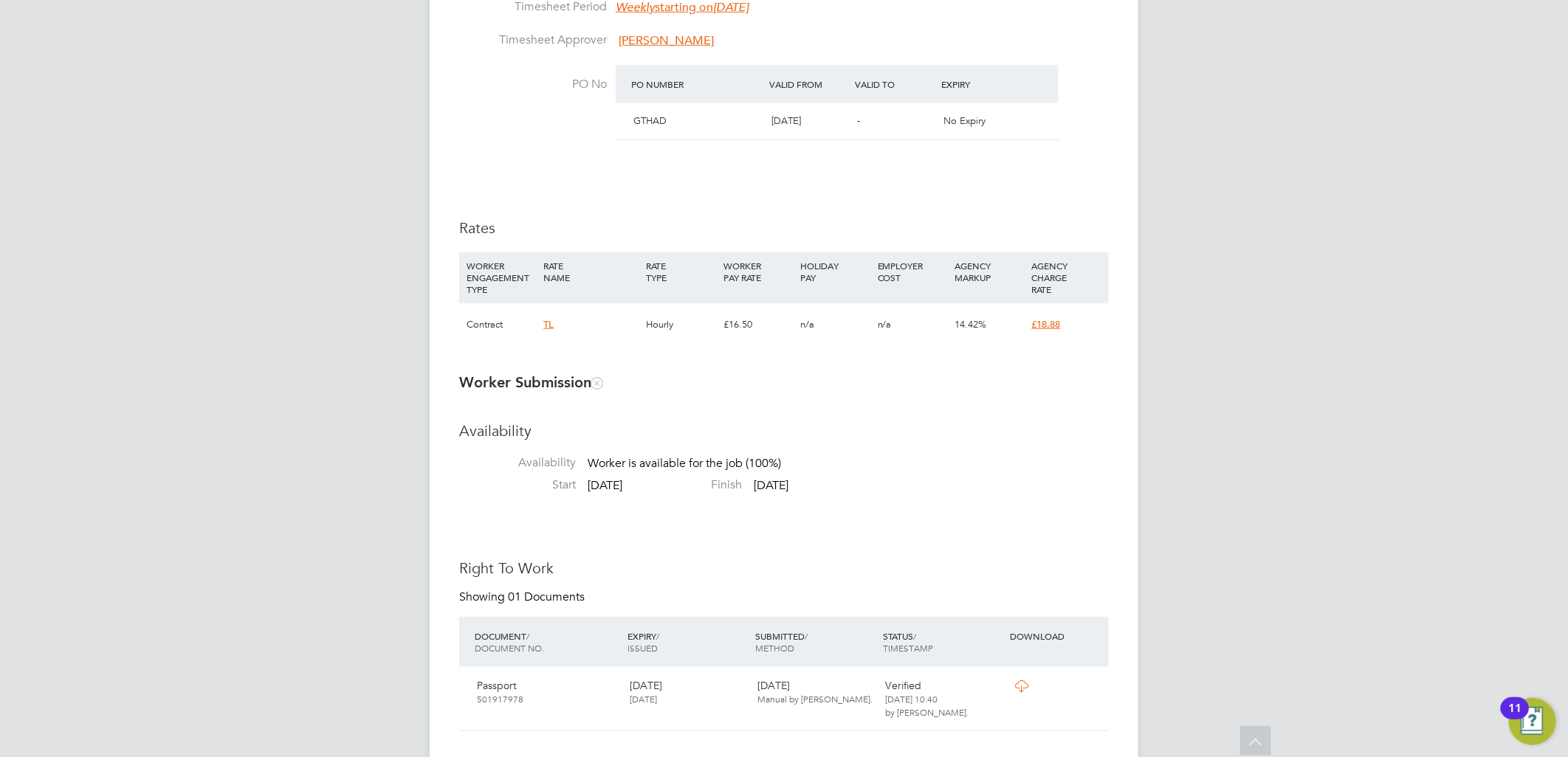
click at [603, 379] on icon at bounding box center [597, 383] width 11 height 11
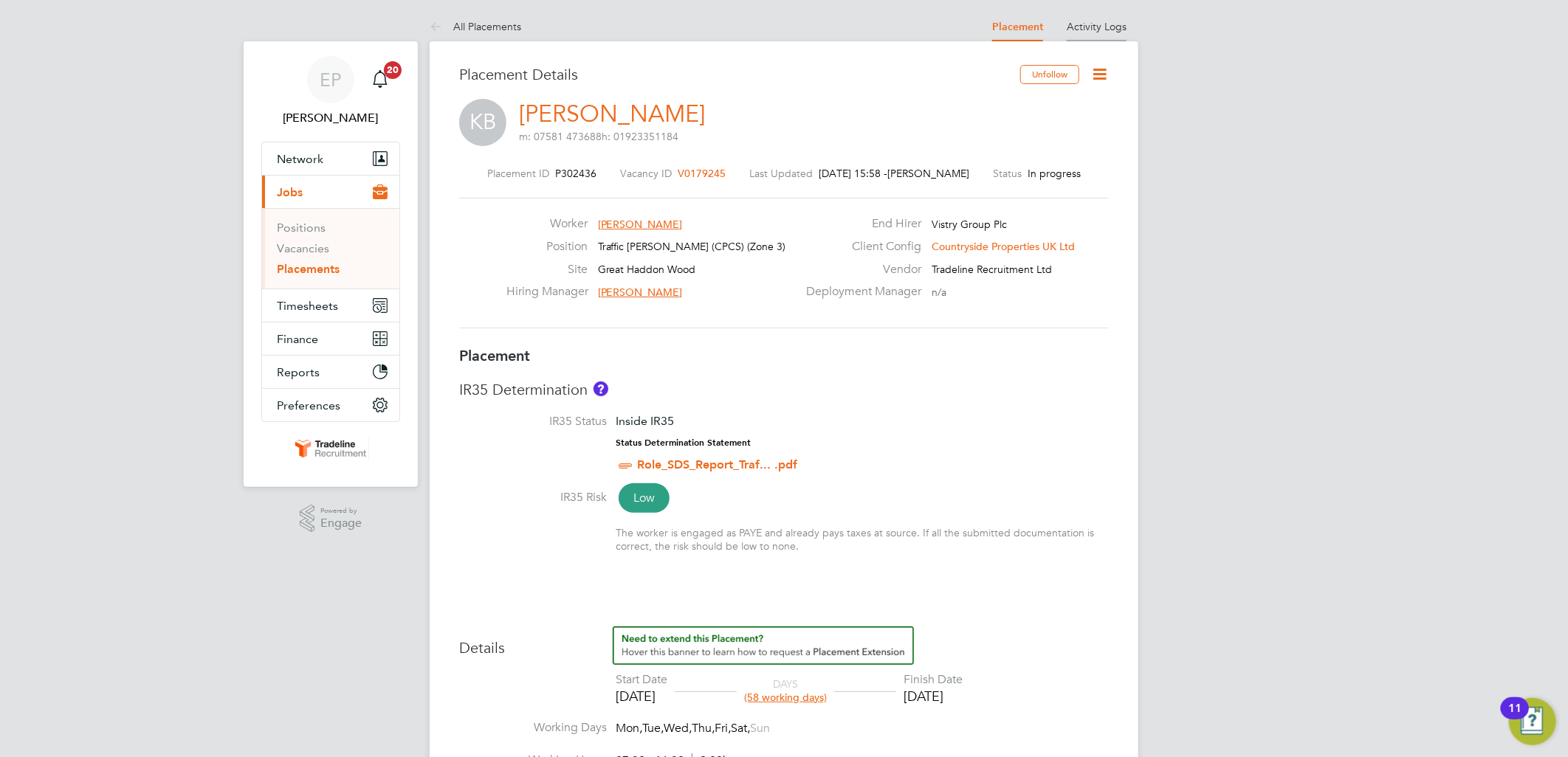
click at [1089, 20] on link "Activity Logs" at bounding box center [1097, 27] width 60 height 13
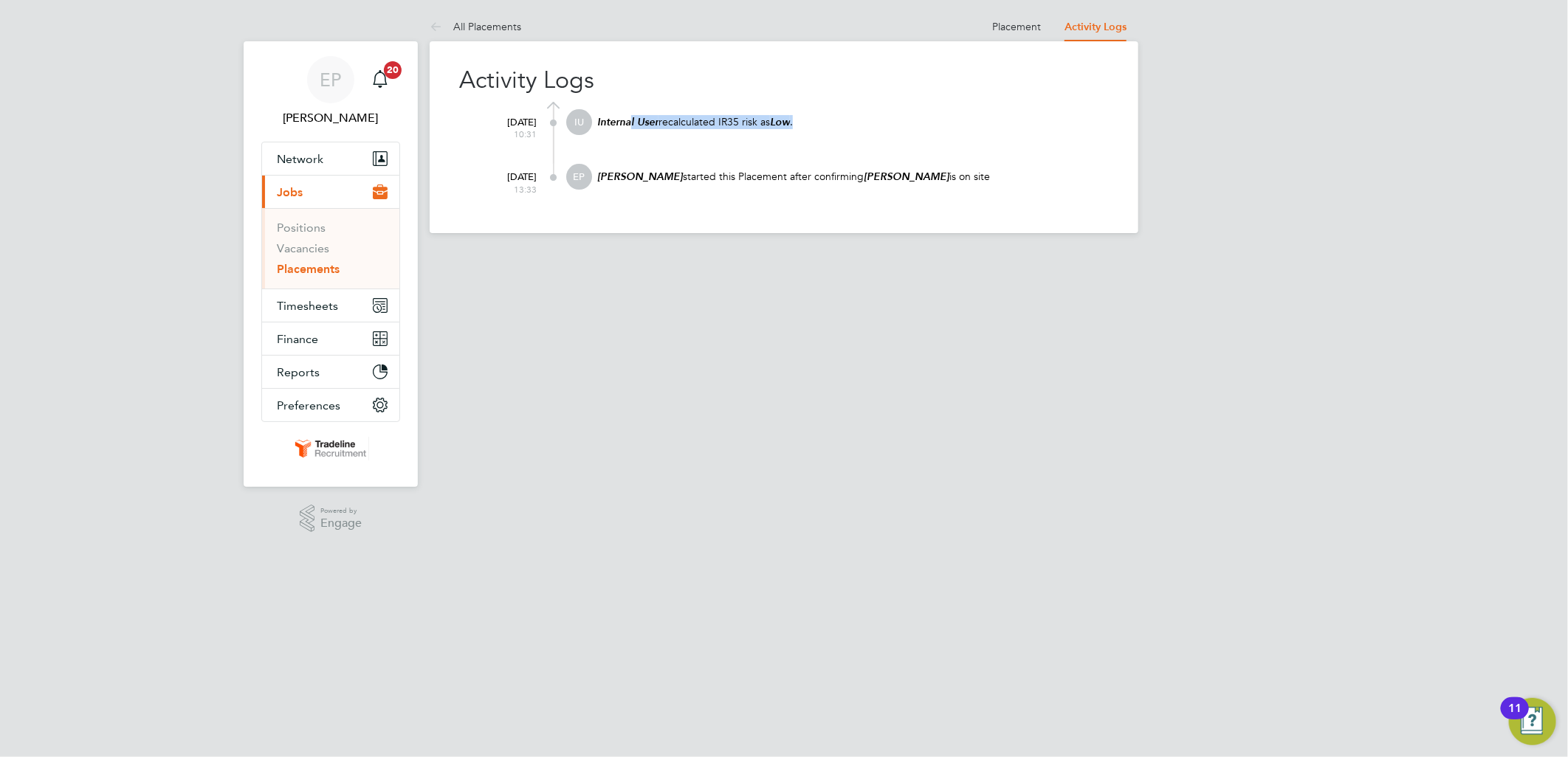
drag, startPoint x: 631, startPoint y: 122, endPoint x: 850, endPoint y: 118, distance: 219.0
click at [850, 118] on p "Internal User recalculated IR35 risk as Low ." at bounding box center [852, 121] width 513 height 14
click at [674, 207] on div "Activity Logs 03 Sep 2025 10:31 IU Internal User recalculated IR35 risk as Low …" at bounding box center [784, 137] width 709 height 192
click at [493, 19] on li "All Placements" at bounding box center [475, 27] width 92 height 30
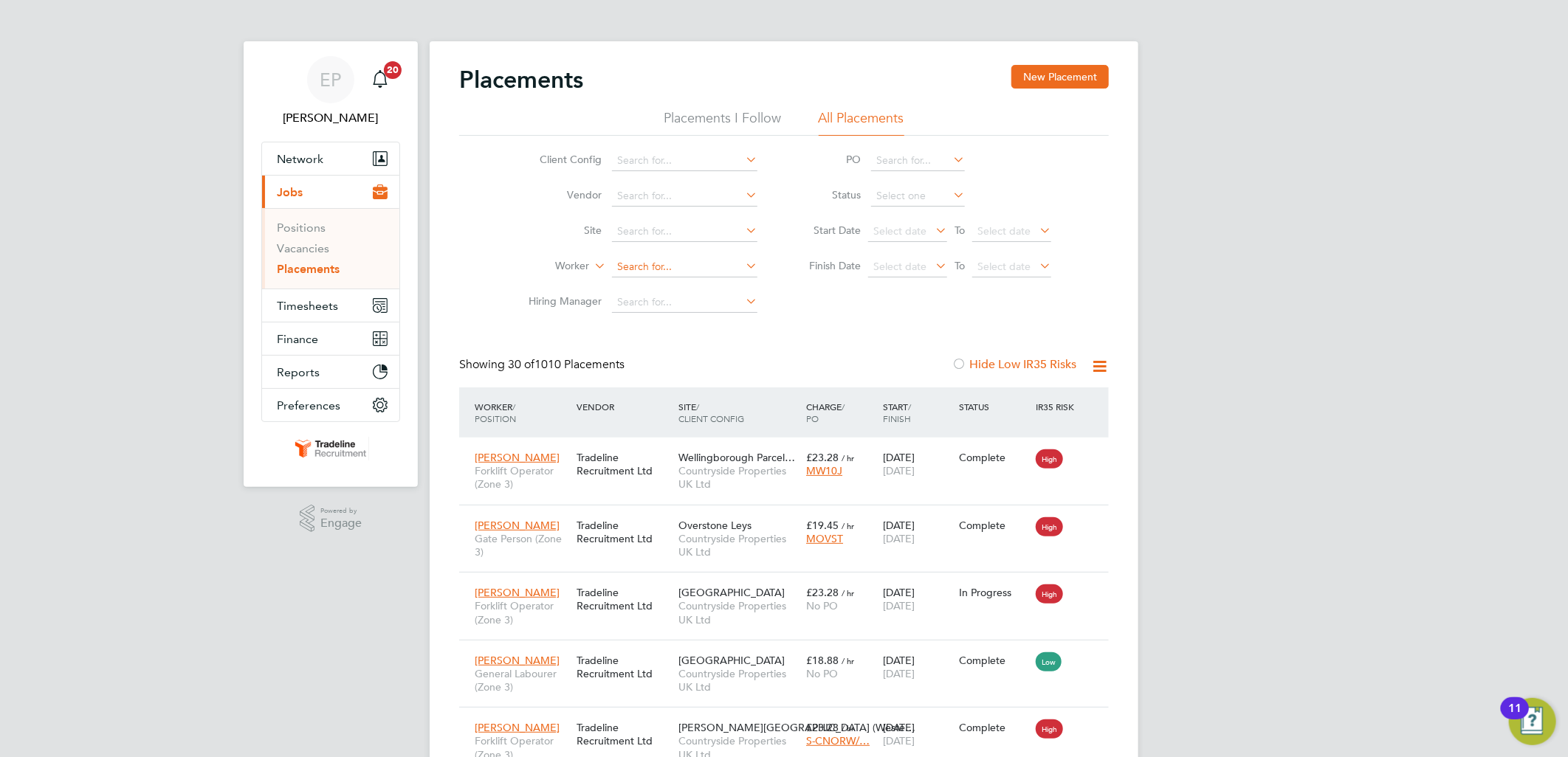
click at [667, 267] on input at bounding box center [684, 267] width 145 height 20
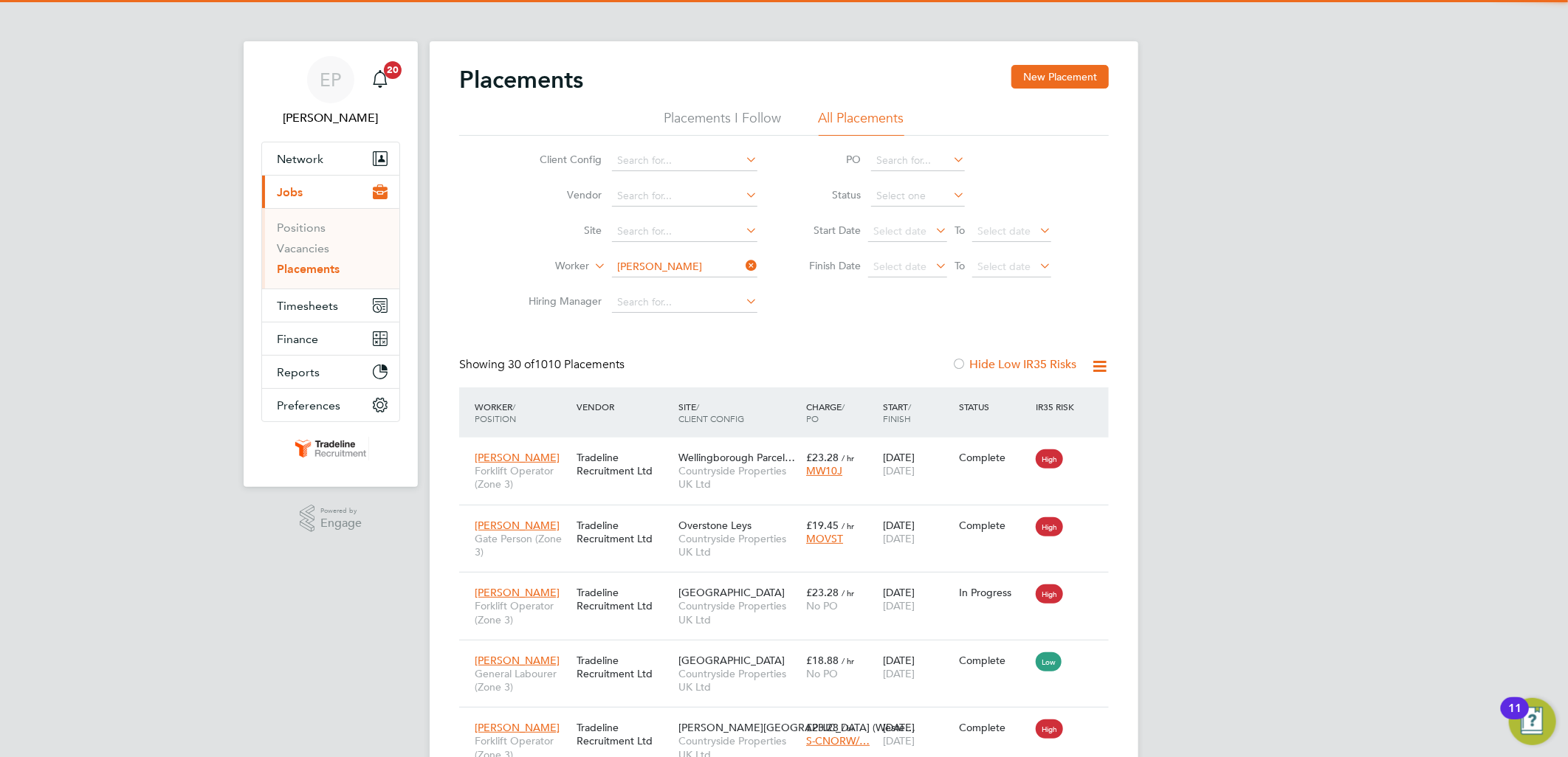
click at [672, 283] on li "Karl Buckley" at bounding box center [703, 288] width 182 height 20
type input "[PERSON_NAME]"
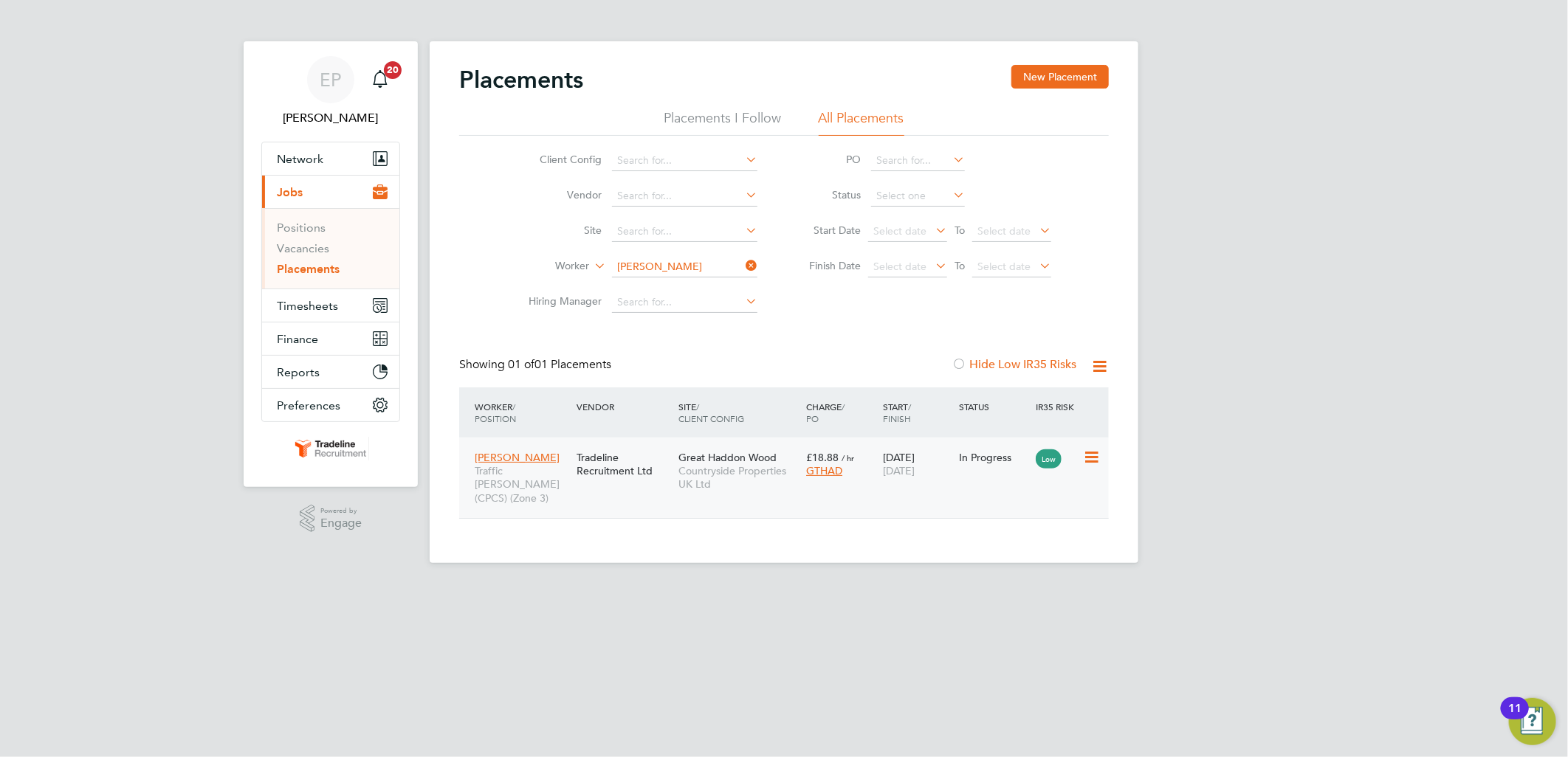
click at [915, 478] on div "26 Aug 2025 31 Oct 2025" at bounding box center [917, 464] width 77 height 42
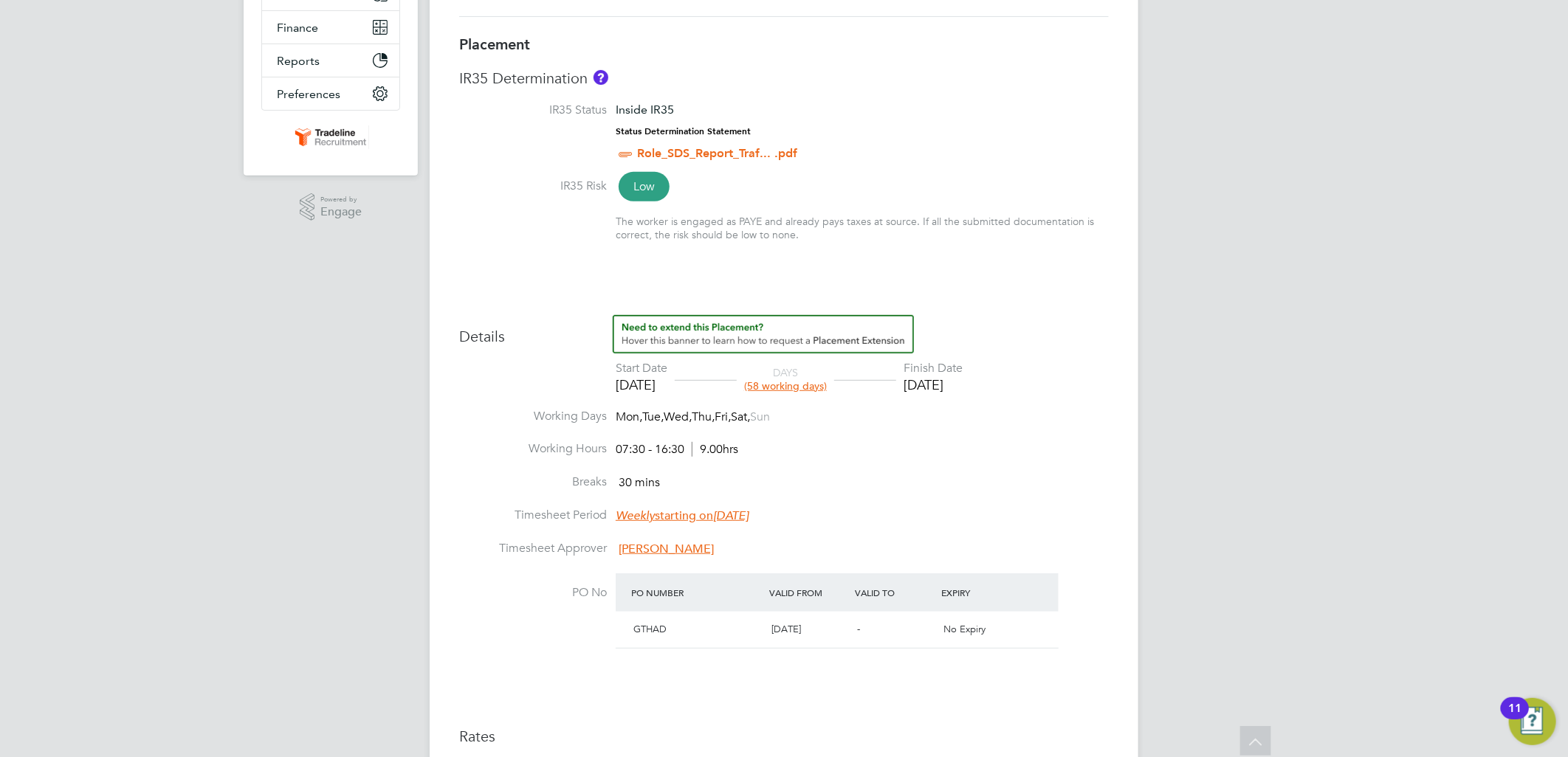
scroll to position [328, 0]
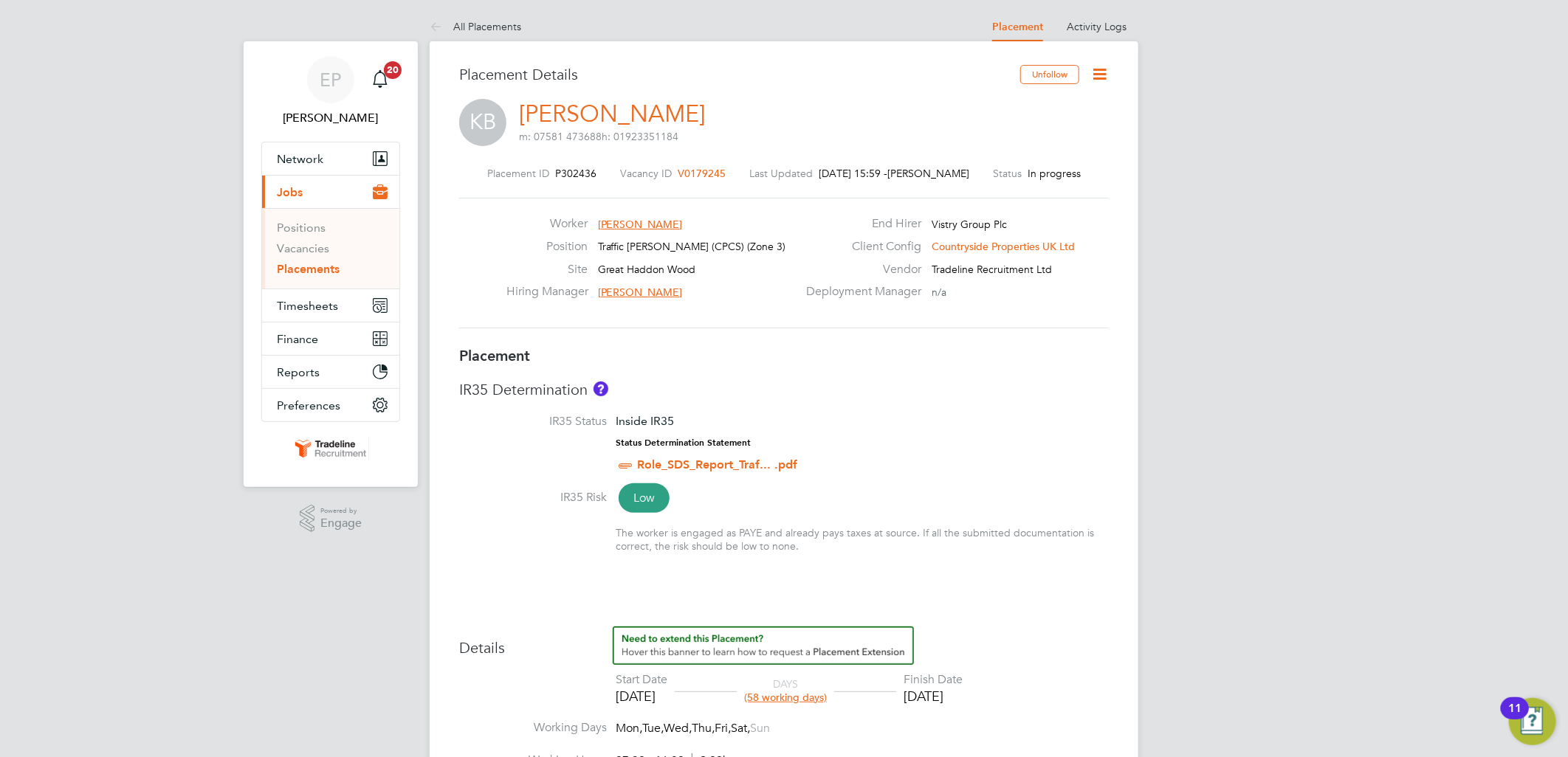
click at [1106, 79] on icon at bounding box center [1100, 74] width 19 height 19
click at [933, 377] on div "Placement IR35 Determination IR35 Status Inside IR35 Status Determination State…" at bounding box center [784, 763] width 650 height 835
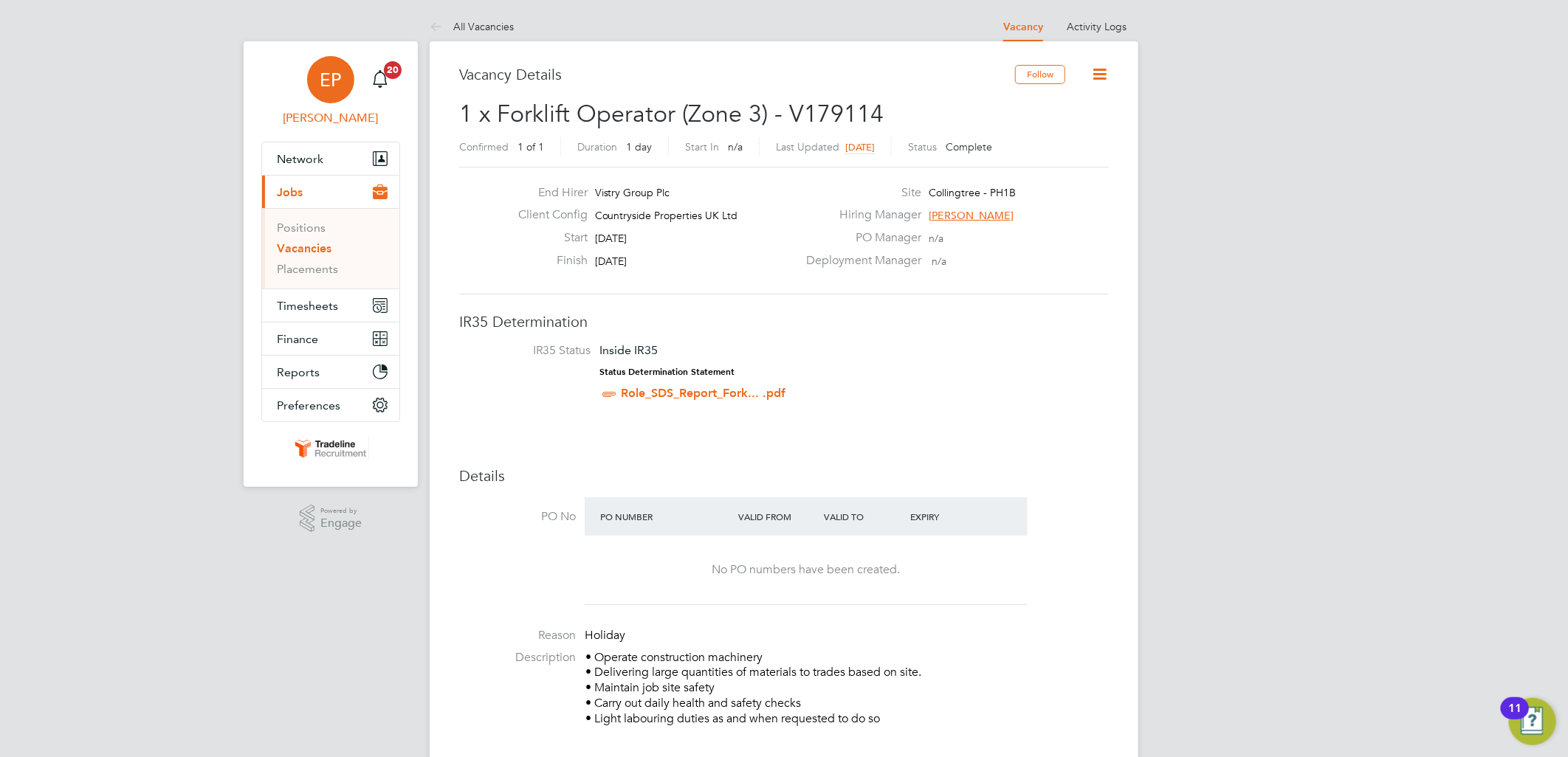
click at [348, 107] on link "EP Ellie Page" at bounding box center [330, 92] width 139 height 71
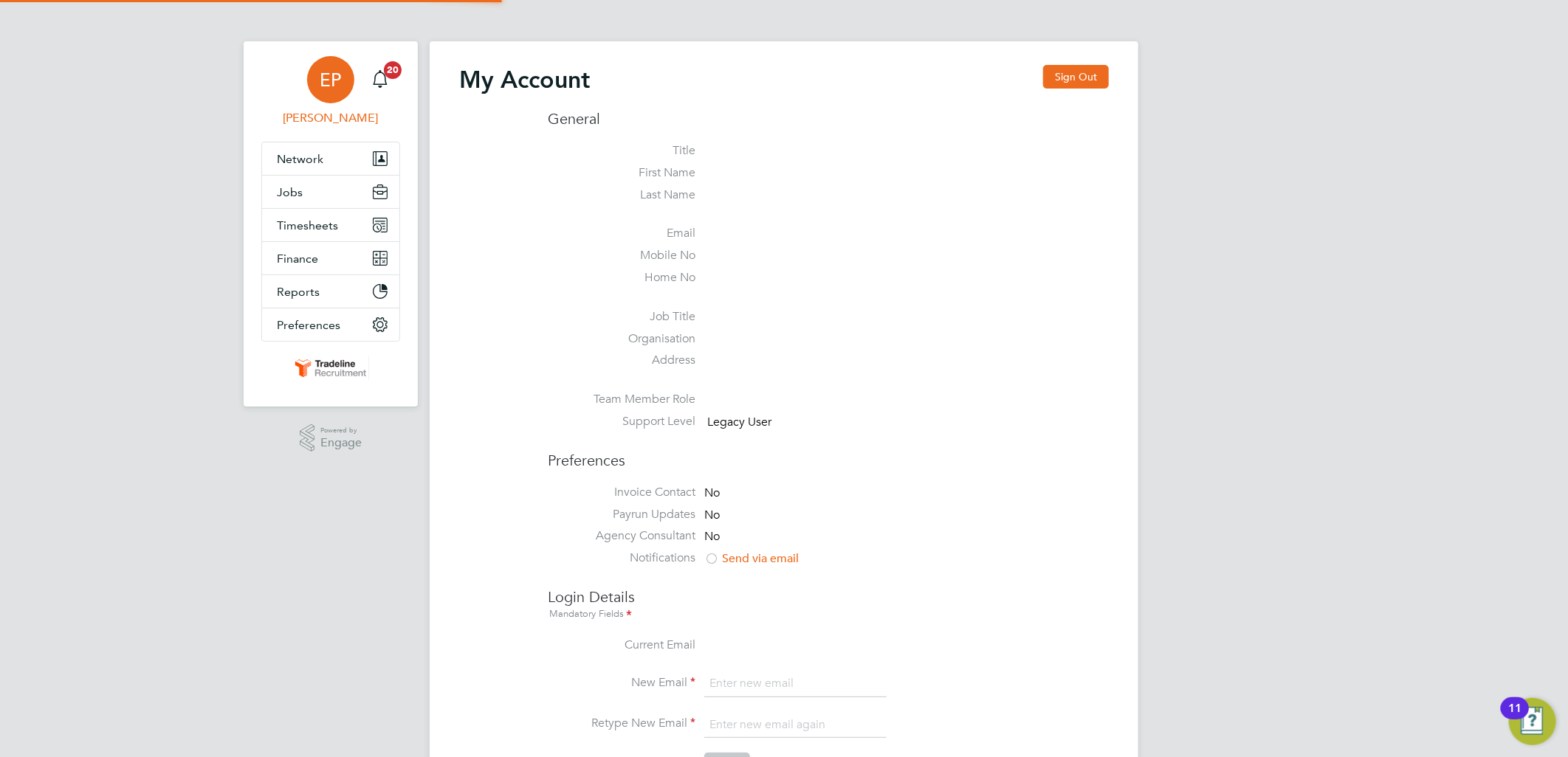
type input "ellie.page@tradelinerecruitment.co.uk"
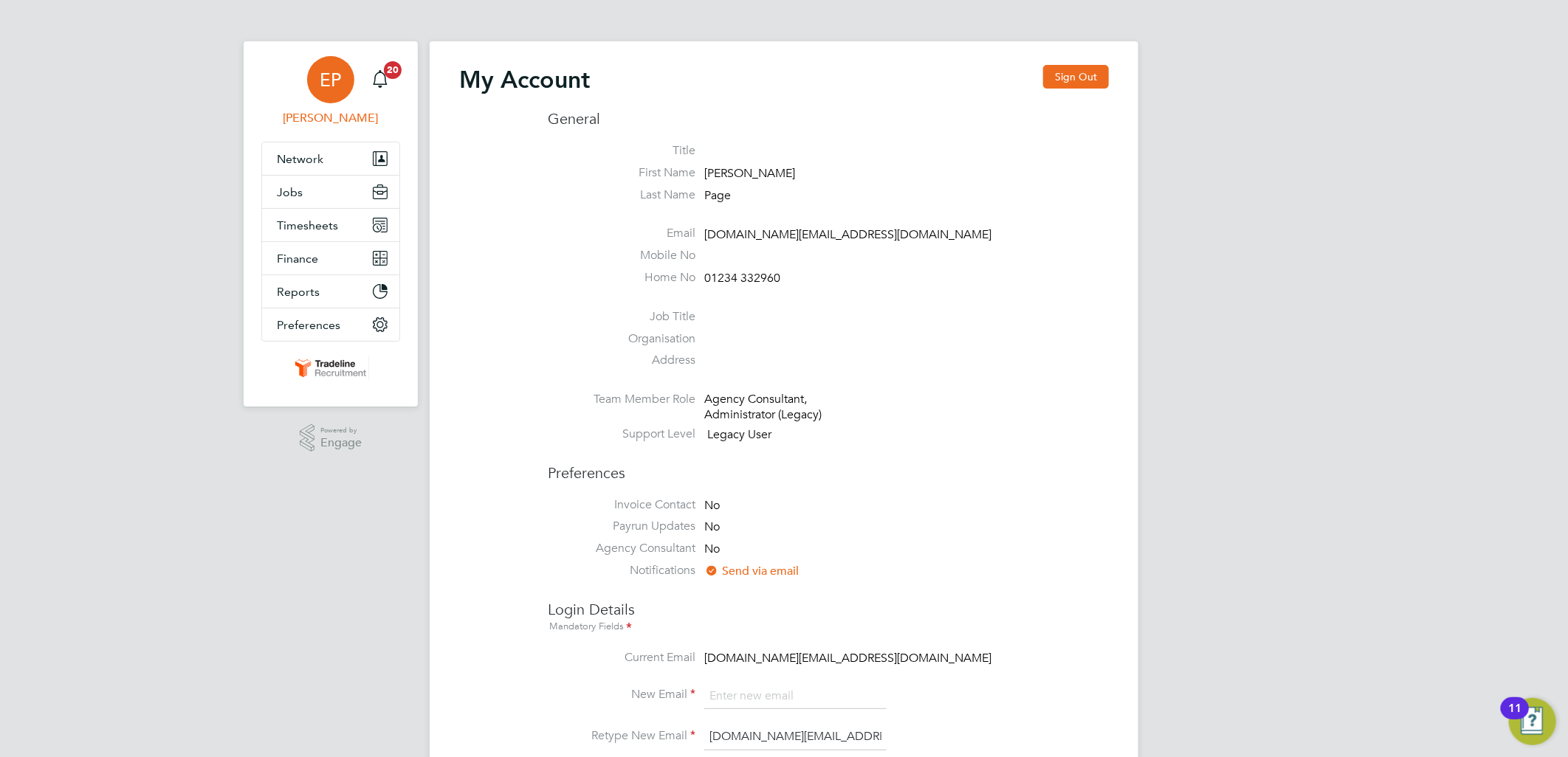
click at [1126, 76] on div "My Account Sign Out General Title First Name Ellie Last Name Page Email ellie.p…" at bounding box center [784, 659] width 709 height 1235
click at [1069, 76] on button "Sign Out" at bounding box center [1076, 77] width 66 height 24
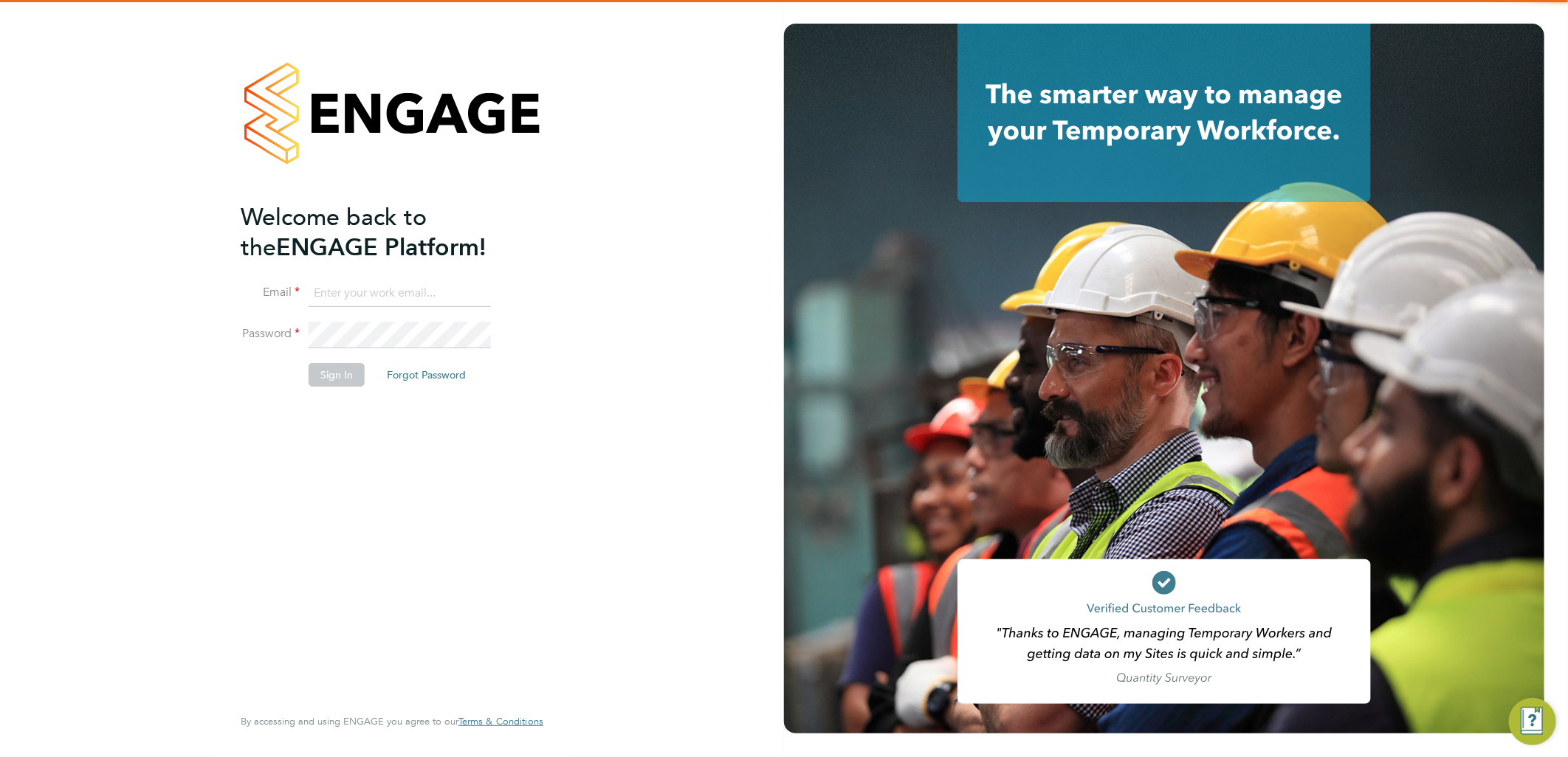
type input "ellie.page@tradelinerecruitment.co.uk"
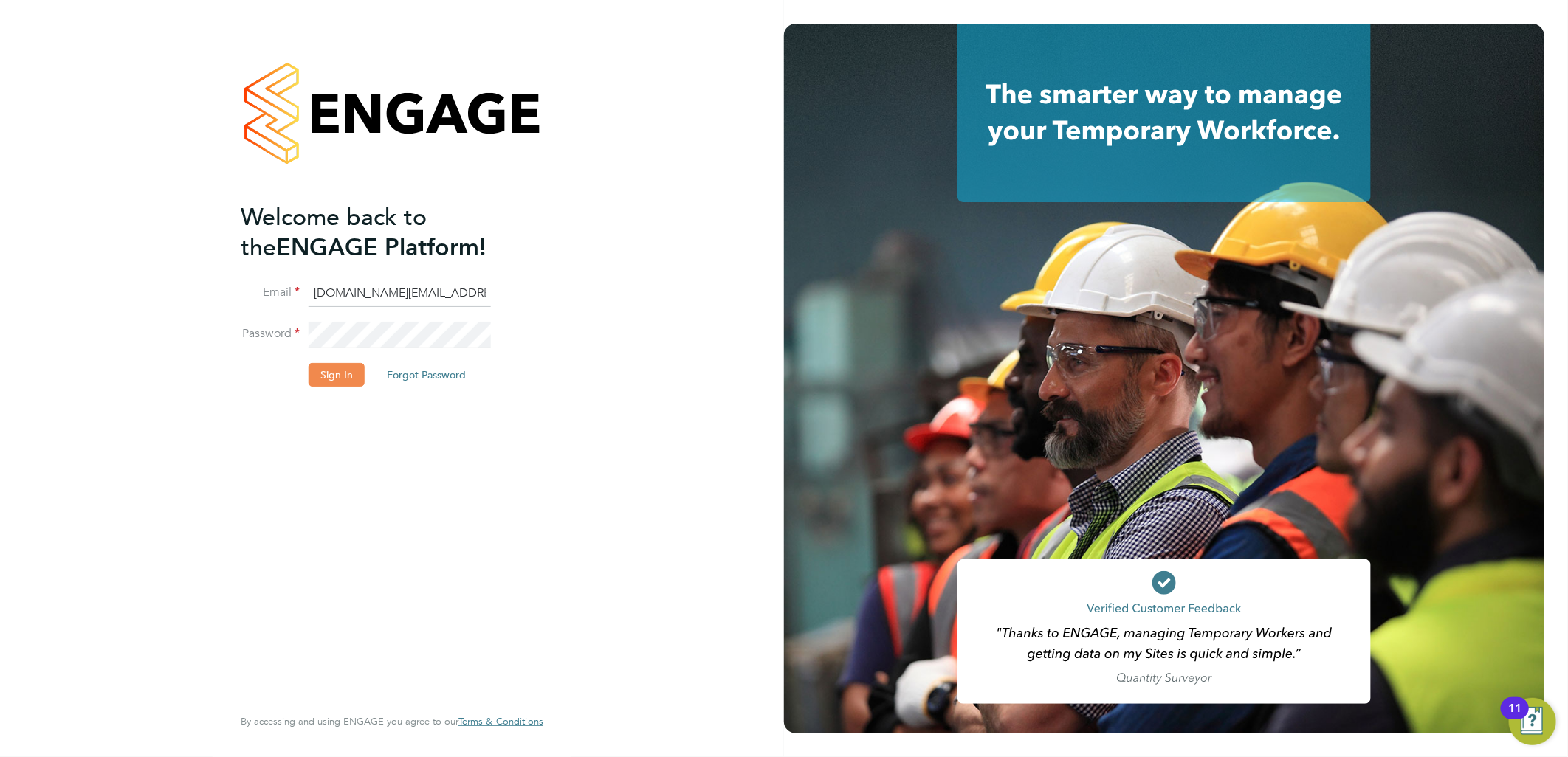
click at [334, 375] on button "Sign In" at bounding box center [336, 375] width 56 height 24
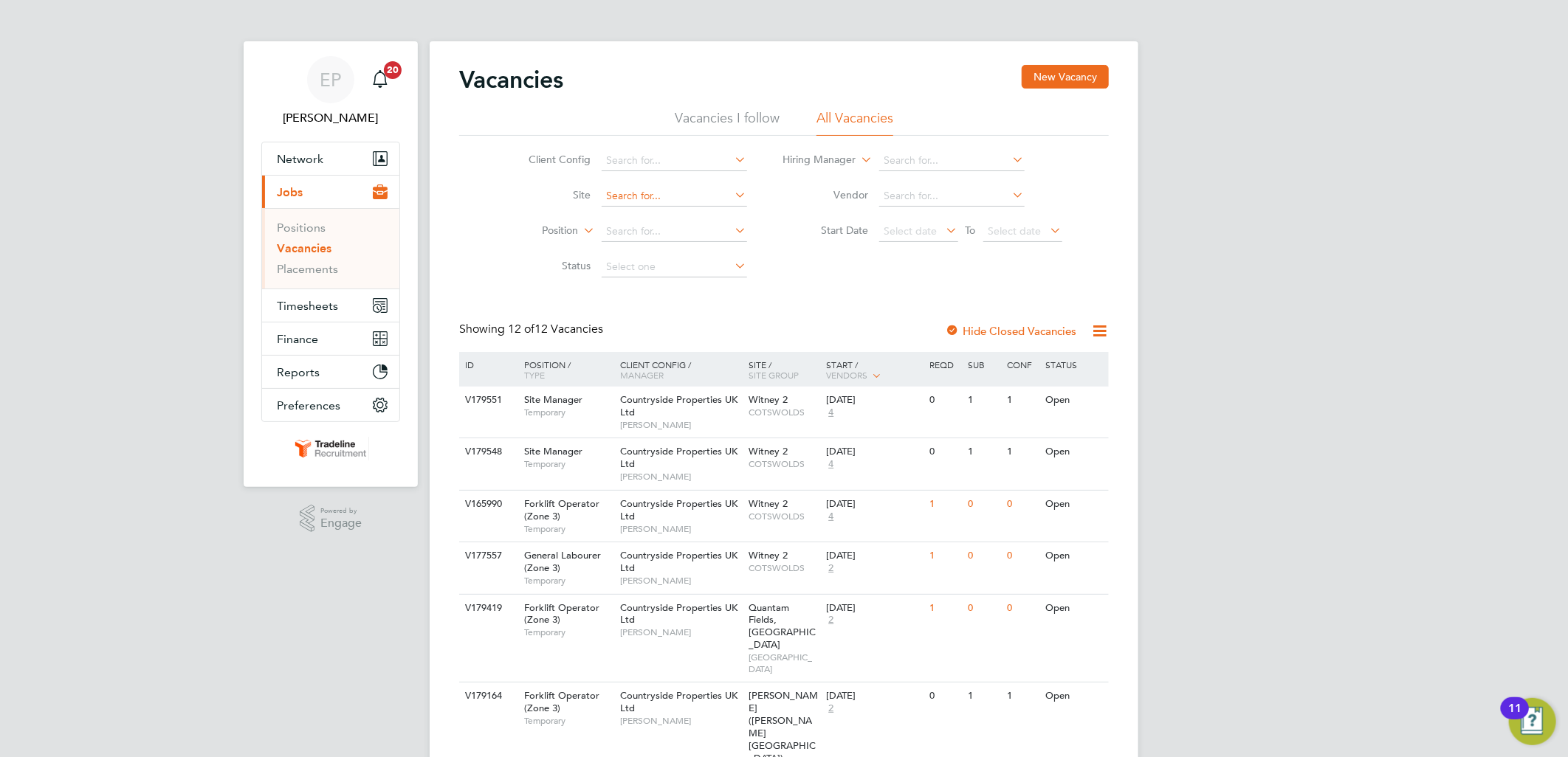
click at [637, 191] on input at bounding box center [674, 196] width 145 height 20
click at [666, 298] on li "Gre at [GEOGRAPHIC_DATA]" at bounding box center [682, 297] width 164 height 20
type input "Great Haddon Wood"
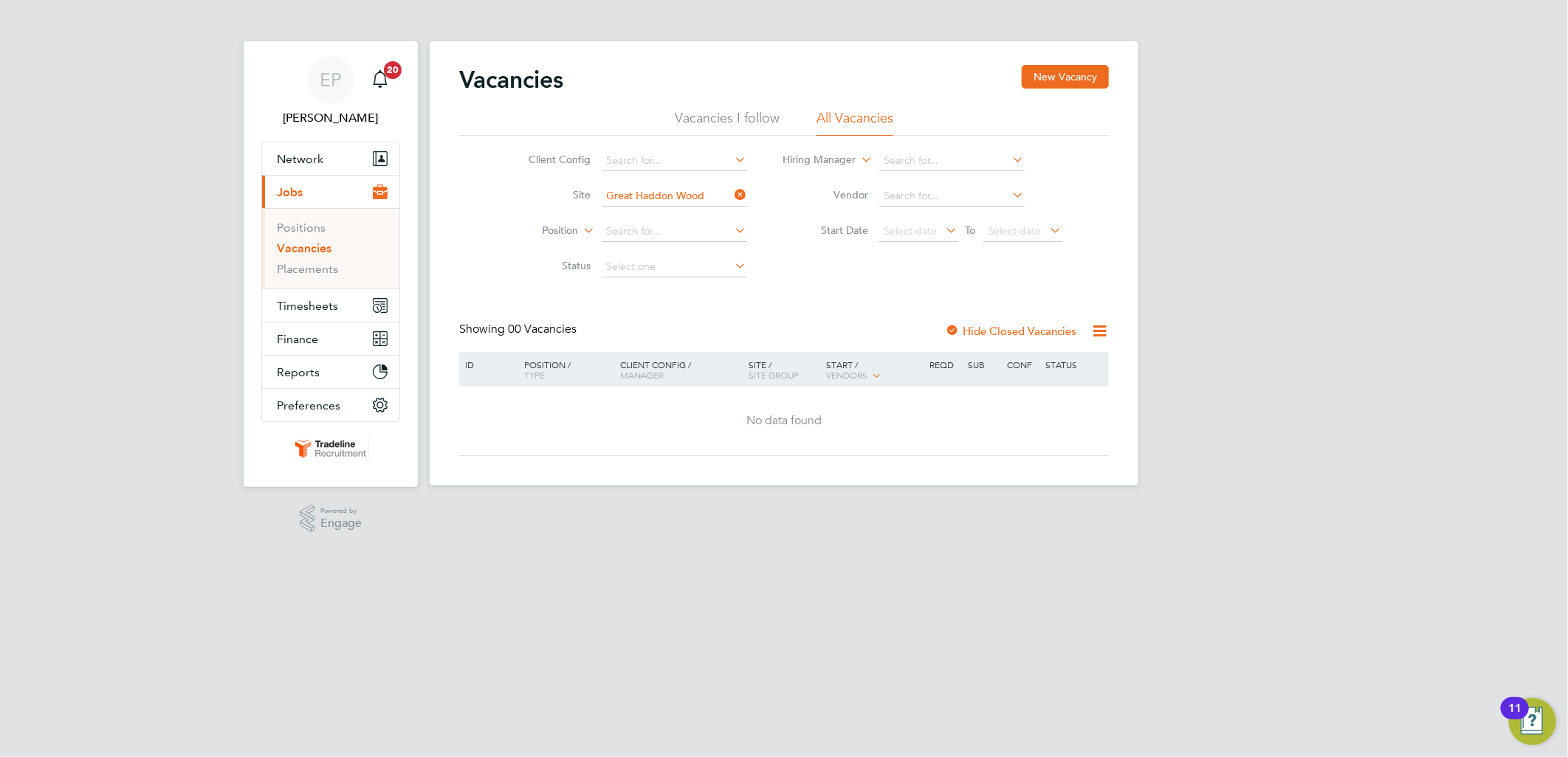
click at [955, 334] on div at bounding box center [952, 332] width 15 height 15
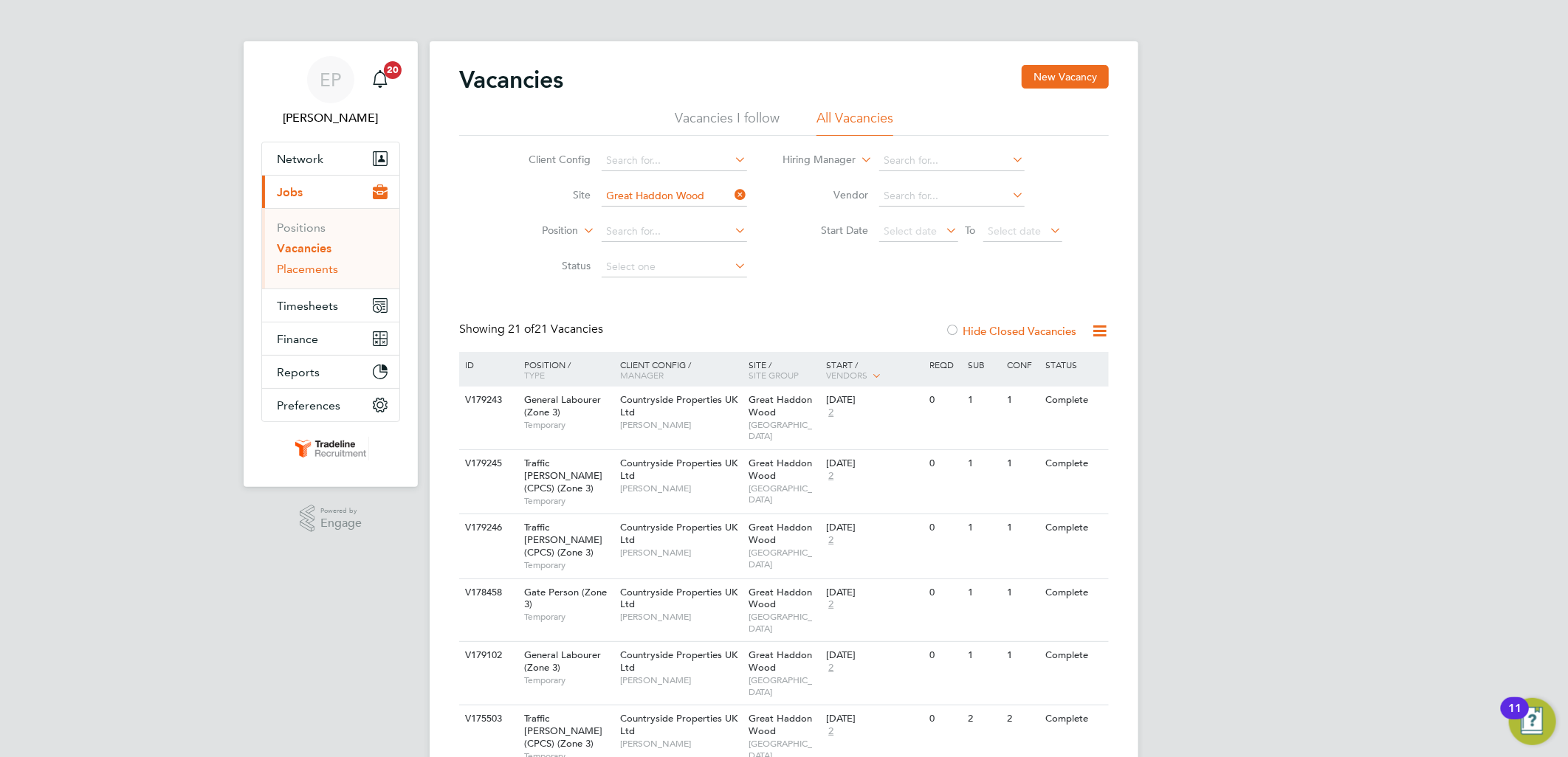
click at [325, 262] on link "Placements" at bounding box center [307, 268] width 61 height 14
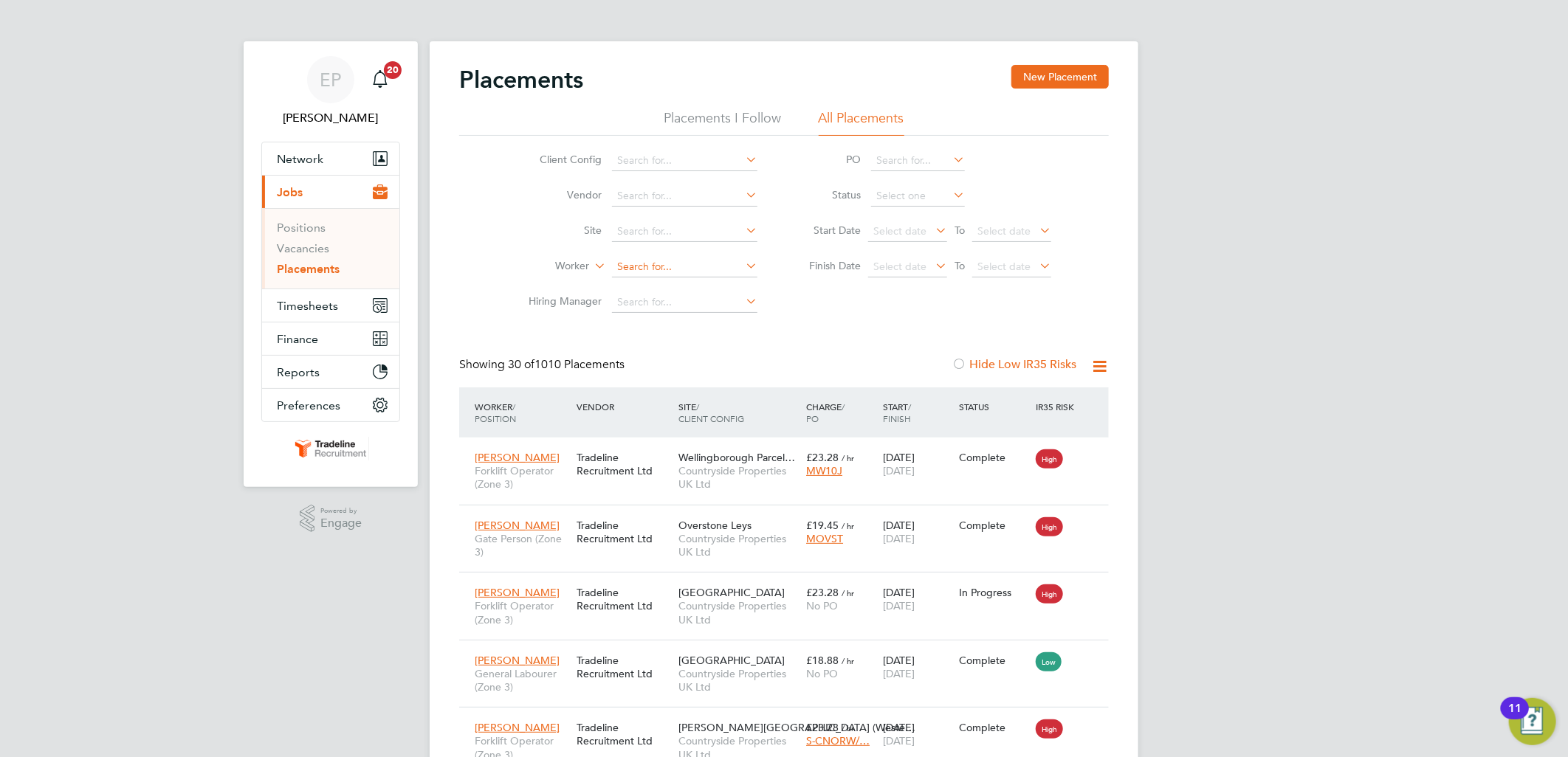
click at [641, 262] on input at bounding box center [684, 267] width 145 height 20
click at [681, 283] on li "Kar l Buckley" at bounding box center [687, 288] width 150 height 20
type input "[PERSON_NAME]"
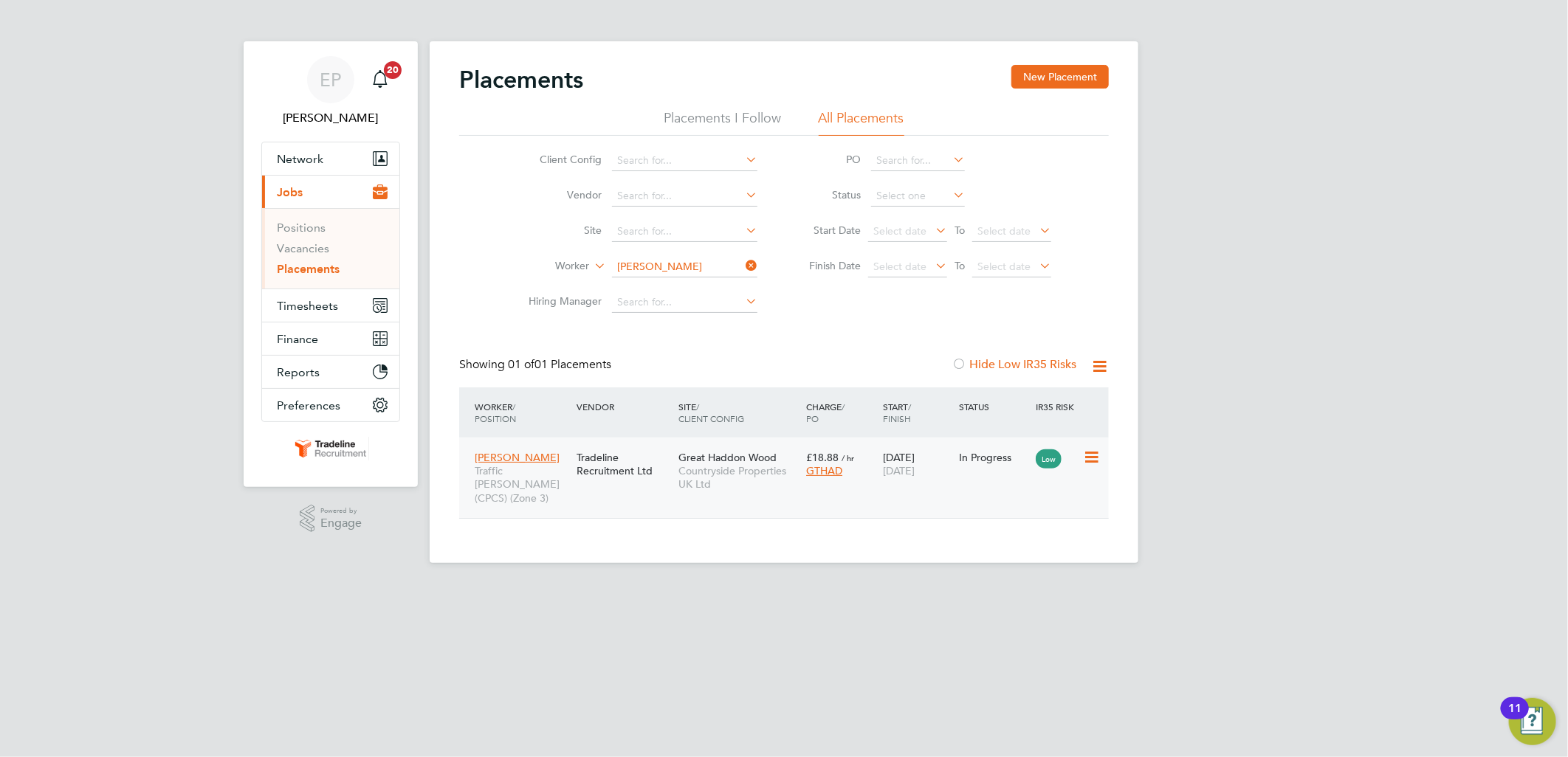
click at [958, 469] on div "In Progress" at bounding box center [994, 457] width 77 height 28
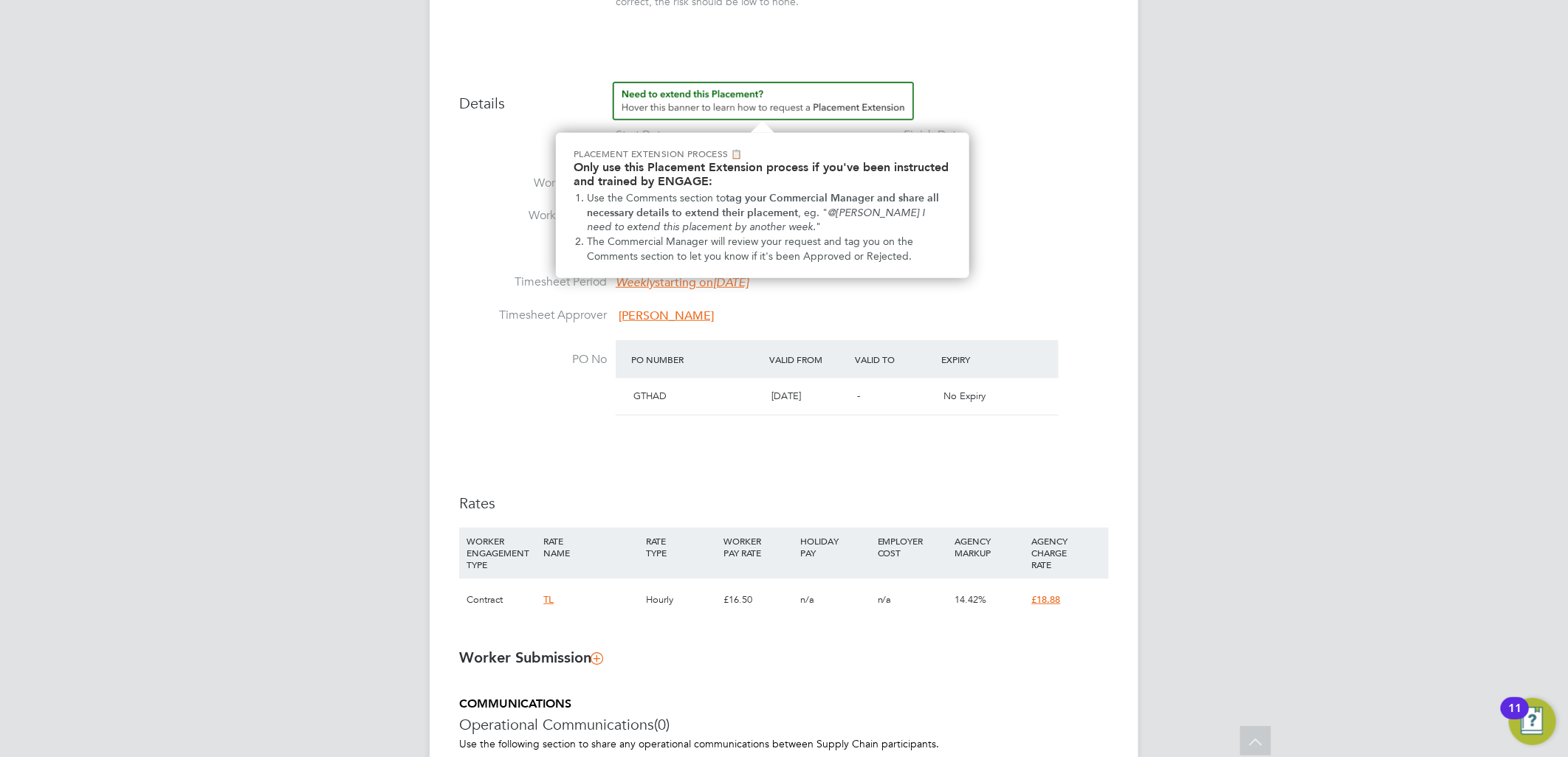
scroll to position [574, 0]
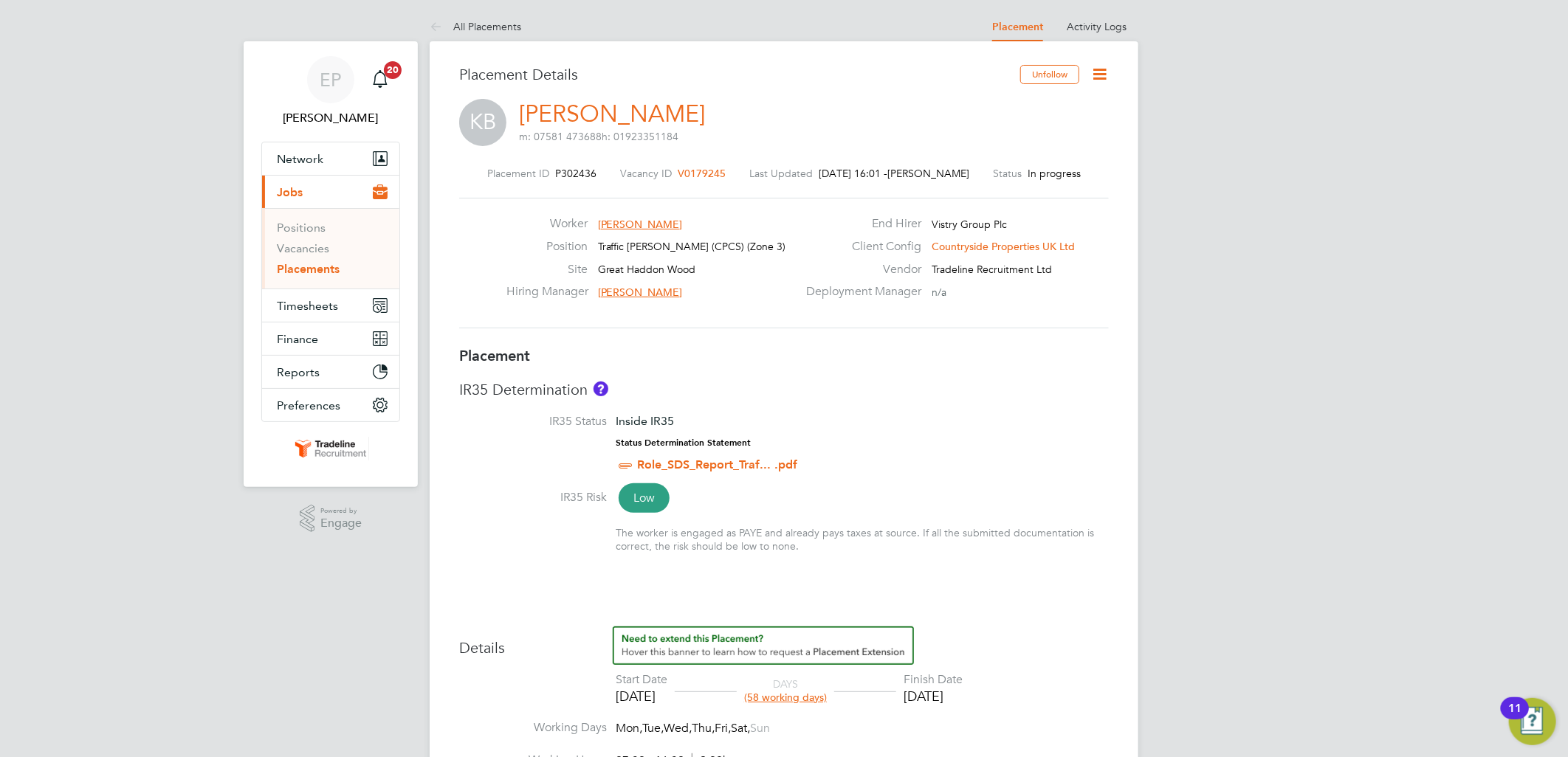
click at [1090, 65] on icon at bounding box center [1100, 74] width 19 height 19
click at [1058, 102] on li "Edit Placement e" at bounding box center [1052, 109] width 108 height 20
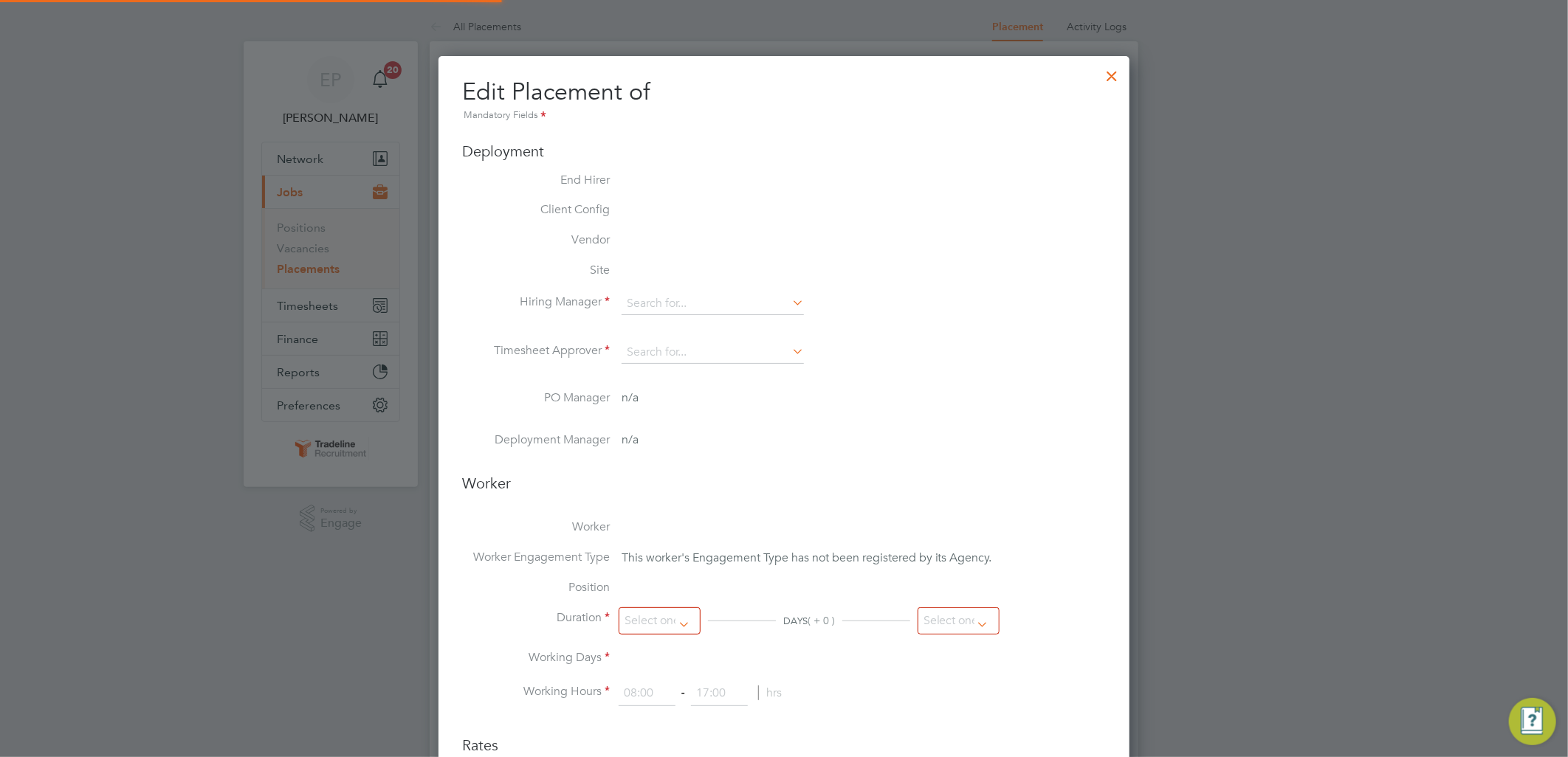
type input "[PERSON_NAME]"
type input "[DATE]"
type input "07:30"
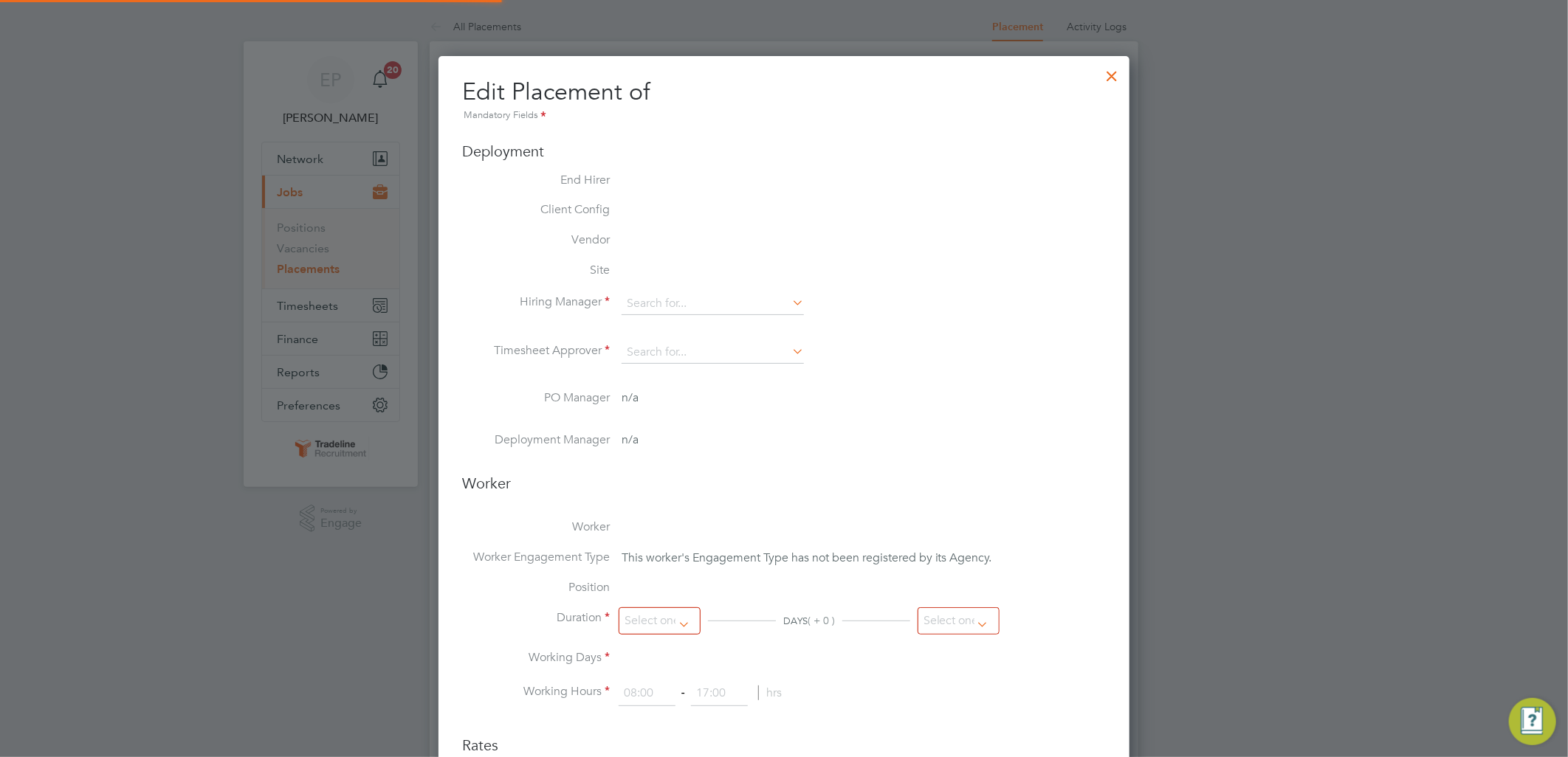
type input "16:30"
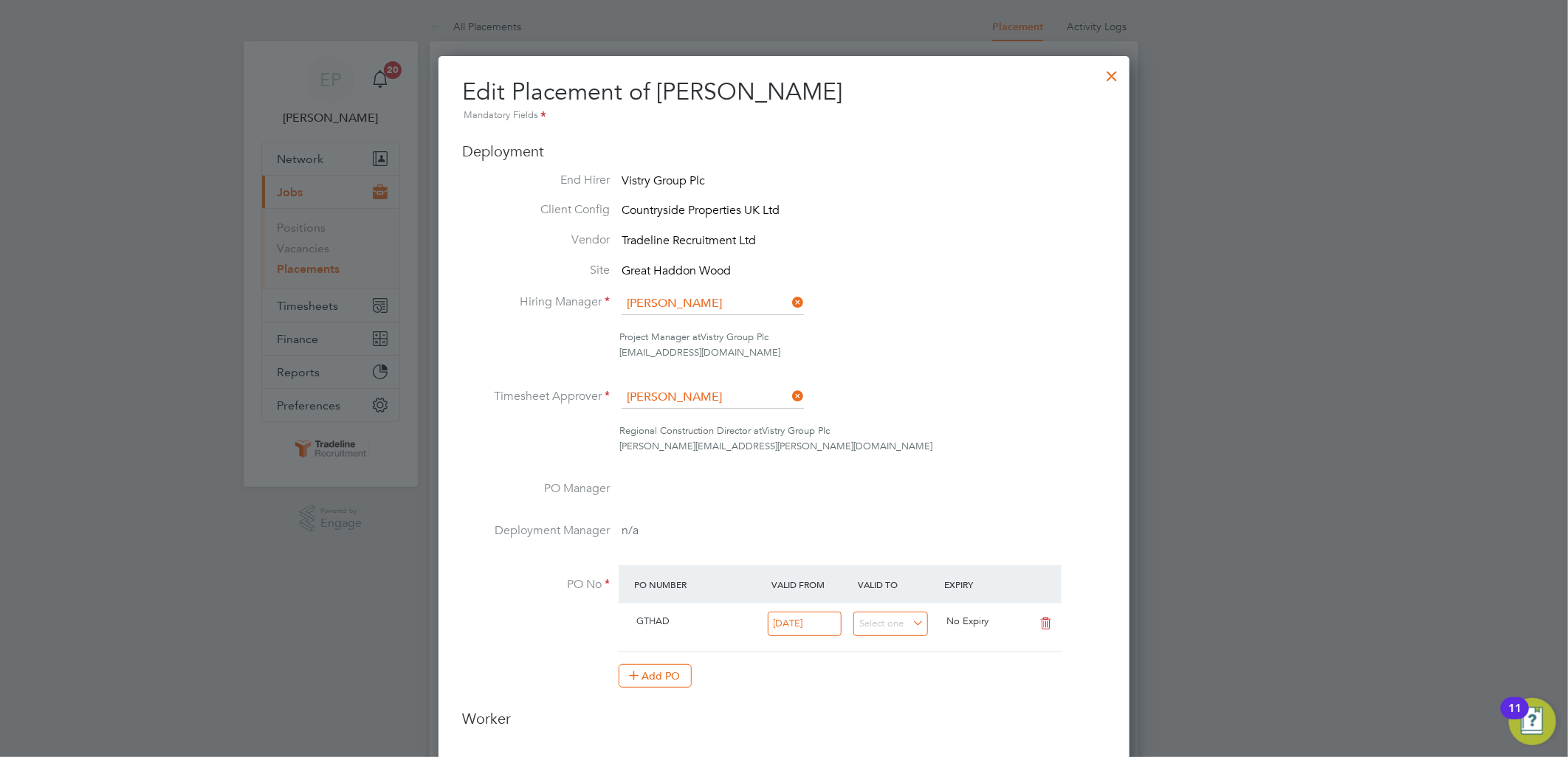
click at [1115, 71] on div at bounding box center [1113, 72] width 27 height 27
